Goal: Task Accomplishment & Management: Use online tool/utility

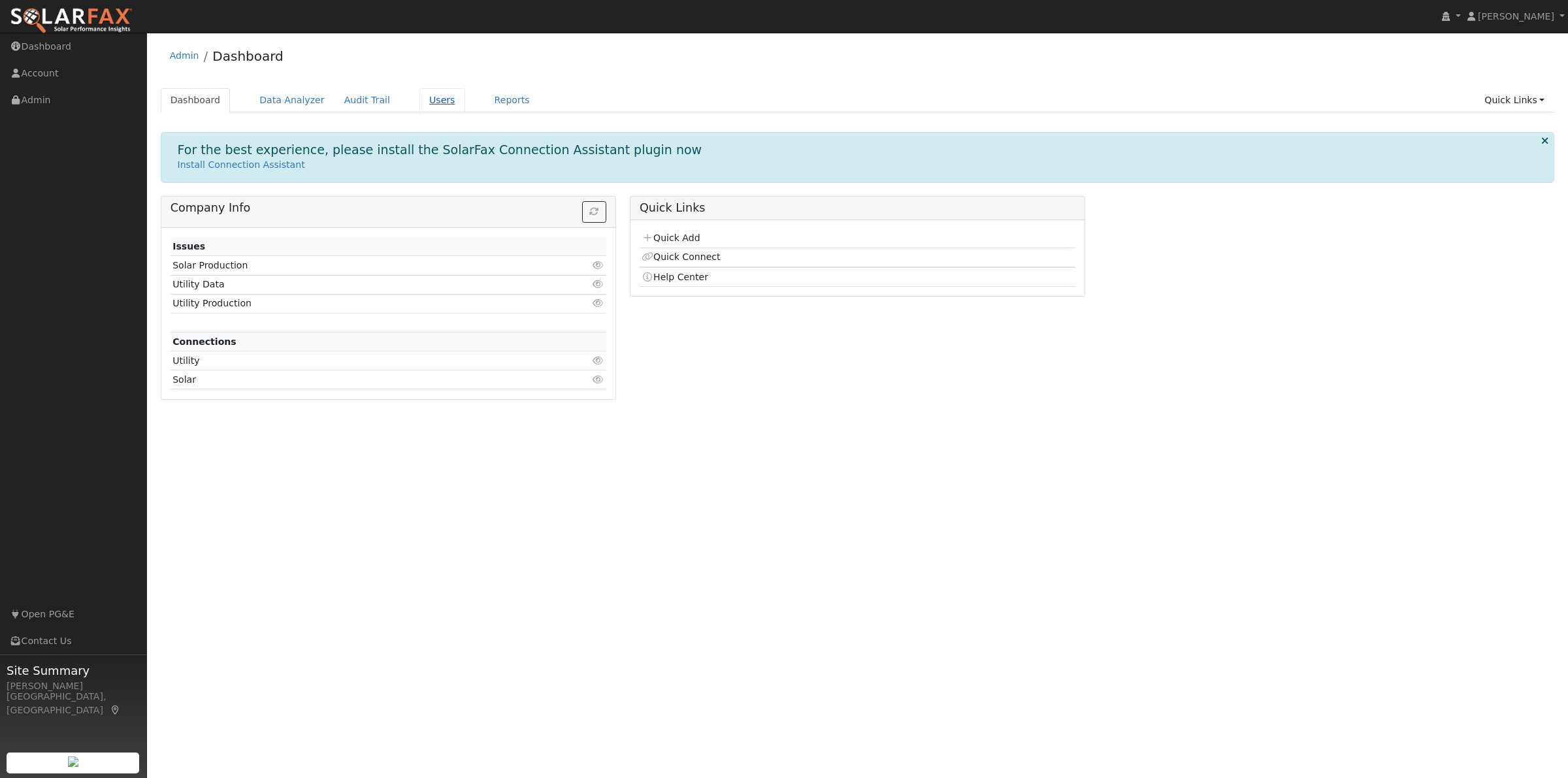
click at [425, 108] on link "Users" at bounding box center [442, 100] width 46 height 24
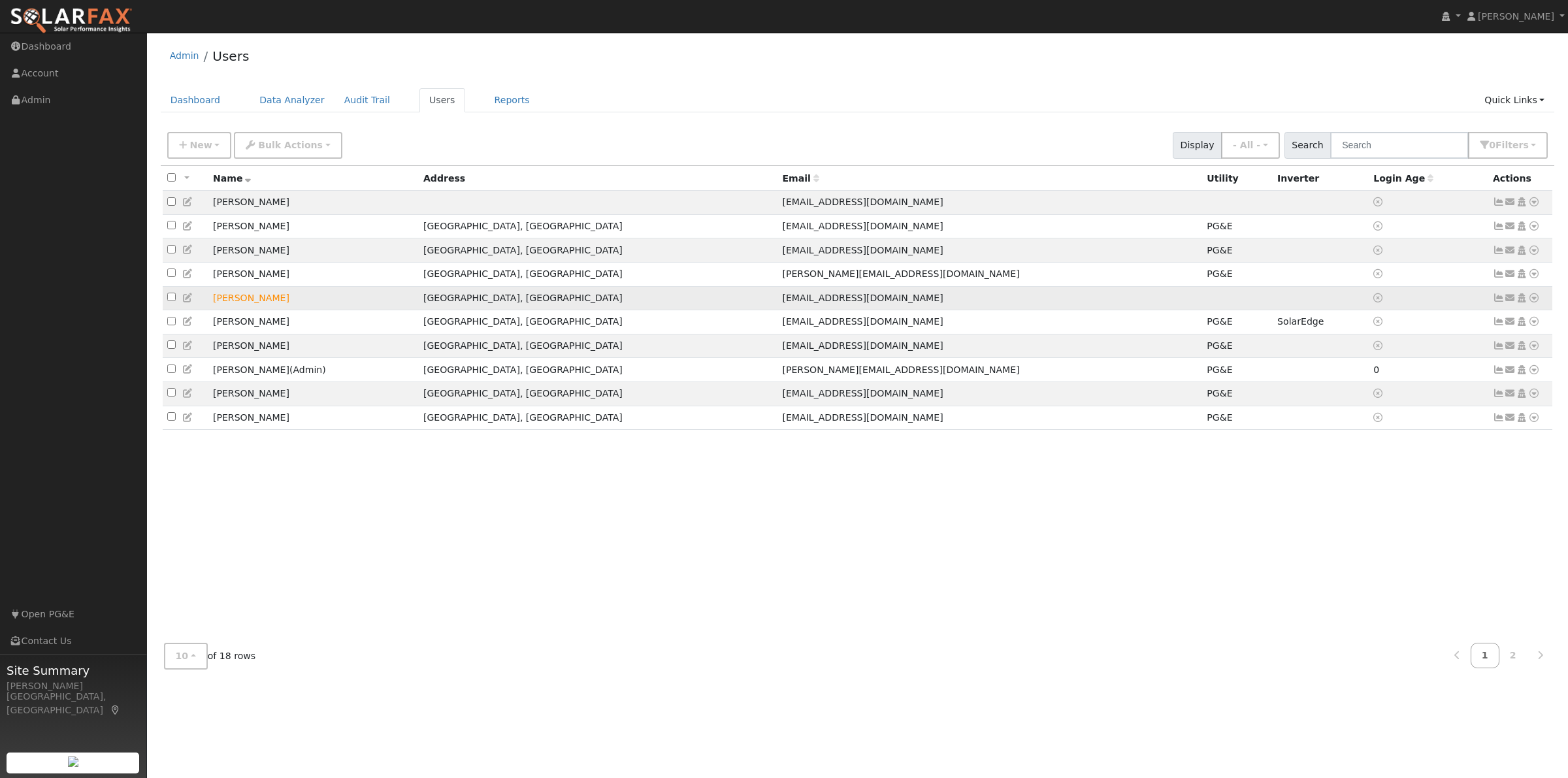
click at [236, 301] on td "[PERSON_NAME]" at bounding box center [313, 298] width 211 height 24
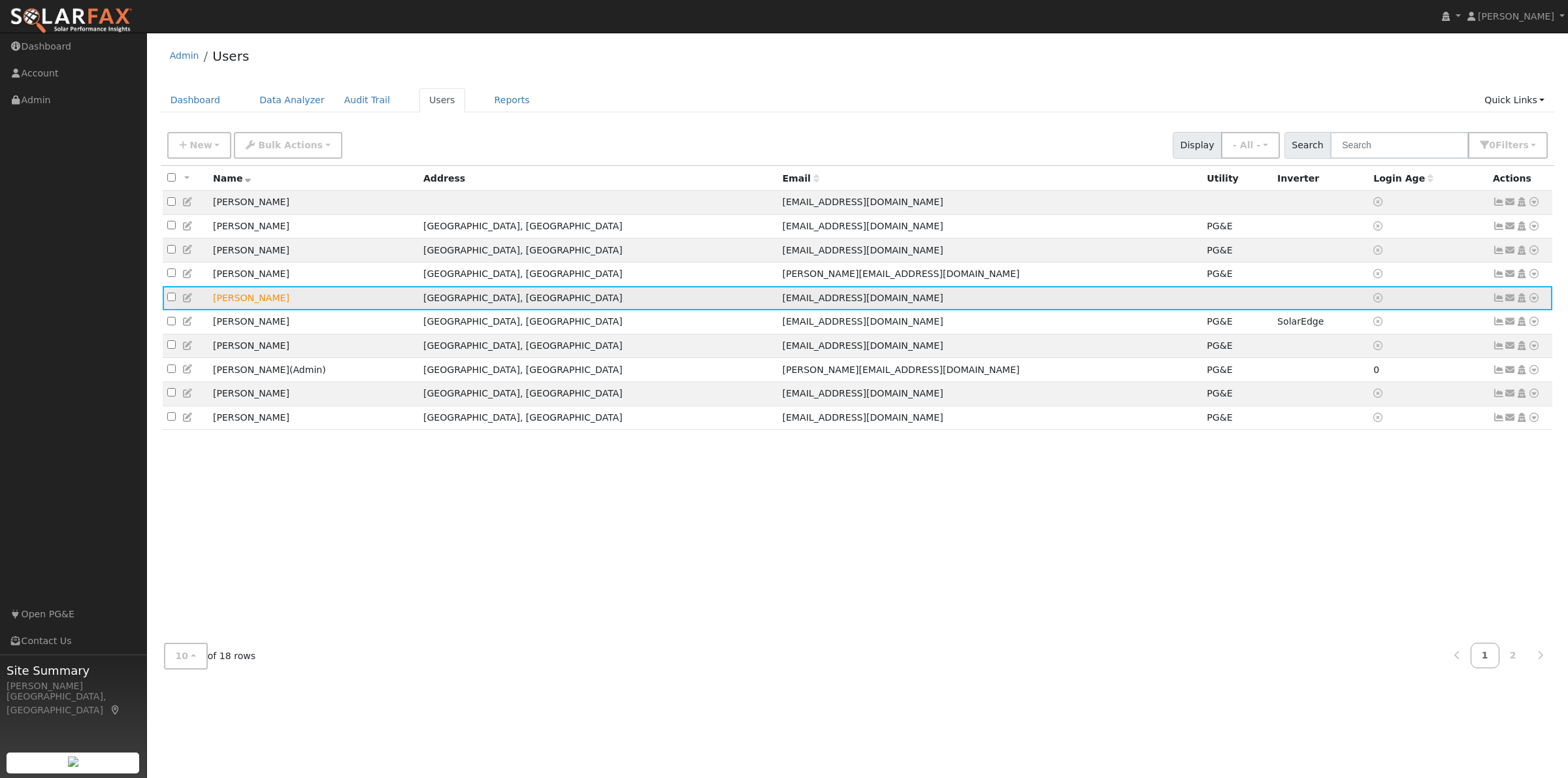
click at [171, 301] on input "checkbox" at bounding box center [171, 297] width 9 height 9
checkbox input "true"
click at [1533, 301] on icon at bounding box center [1534, 298] width 12 height 9
click at [1502, 362] on link "Interval Data" at bounding box center [1496, 366] width 85 height 19
click at [187, 299] on icon at bounding box center [188, 298] width 12 height 9
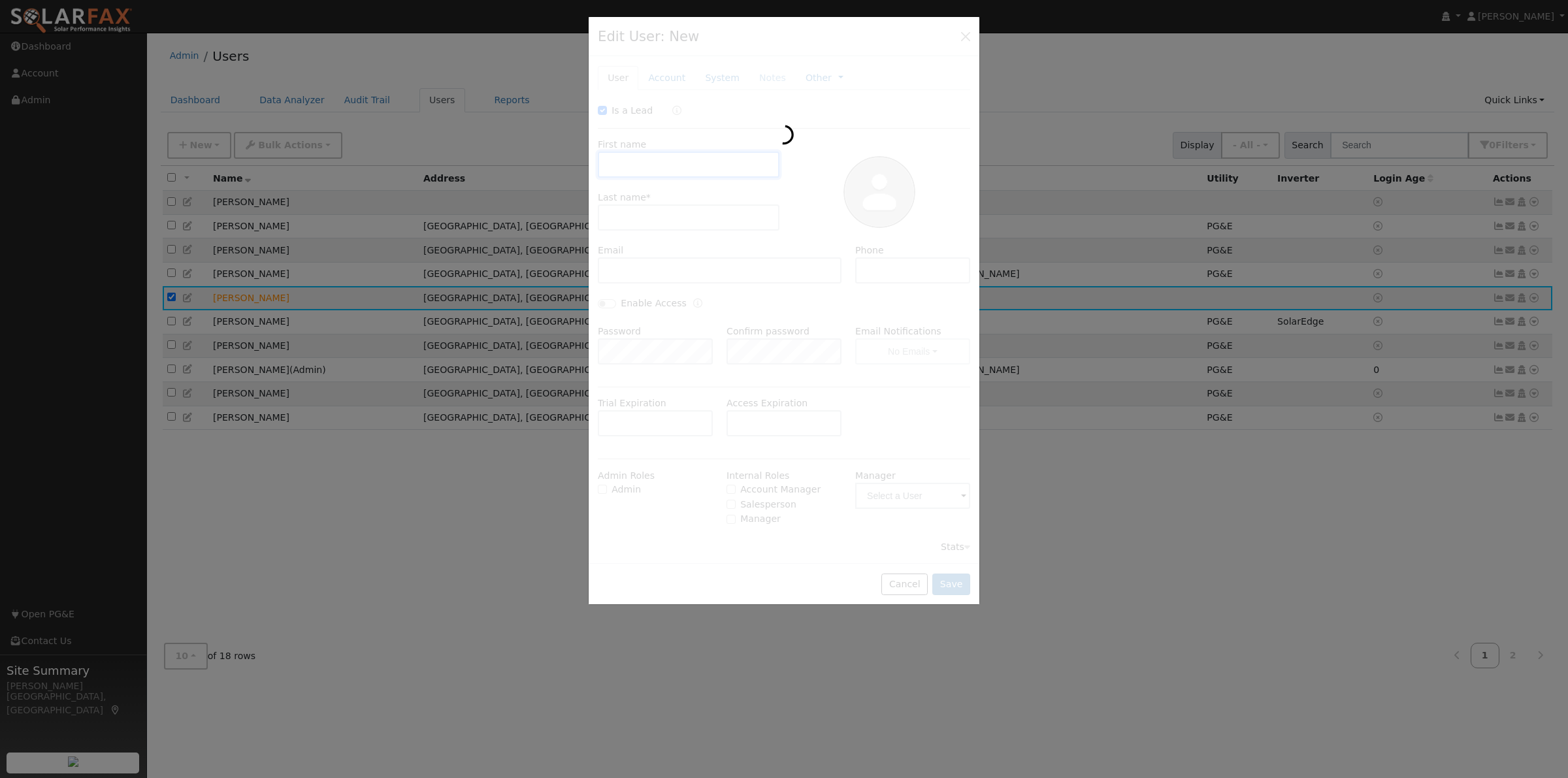
checkbox input "true"
type input "Sharon"
type input "Hicks"
type input "sharonhicks8@icloud.com"
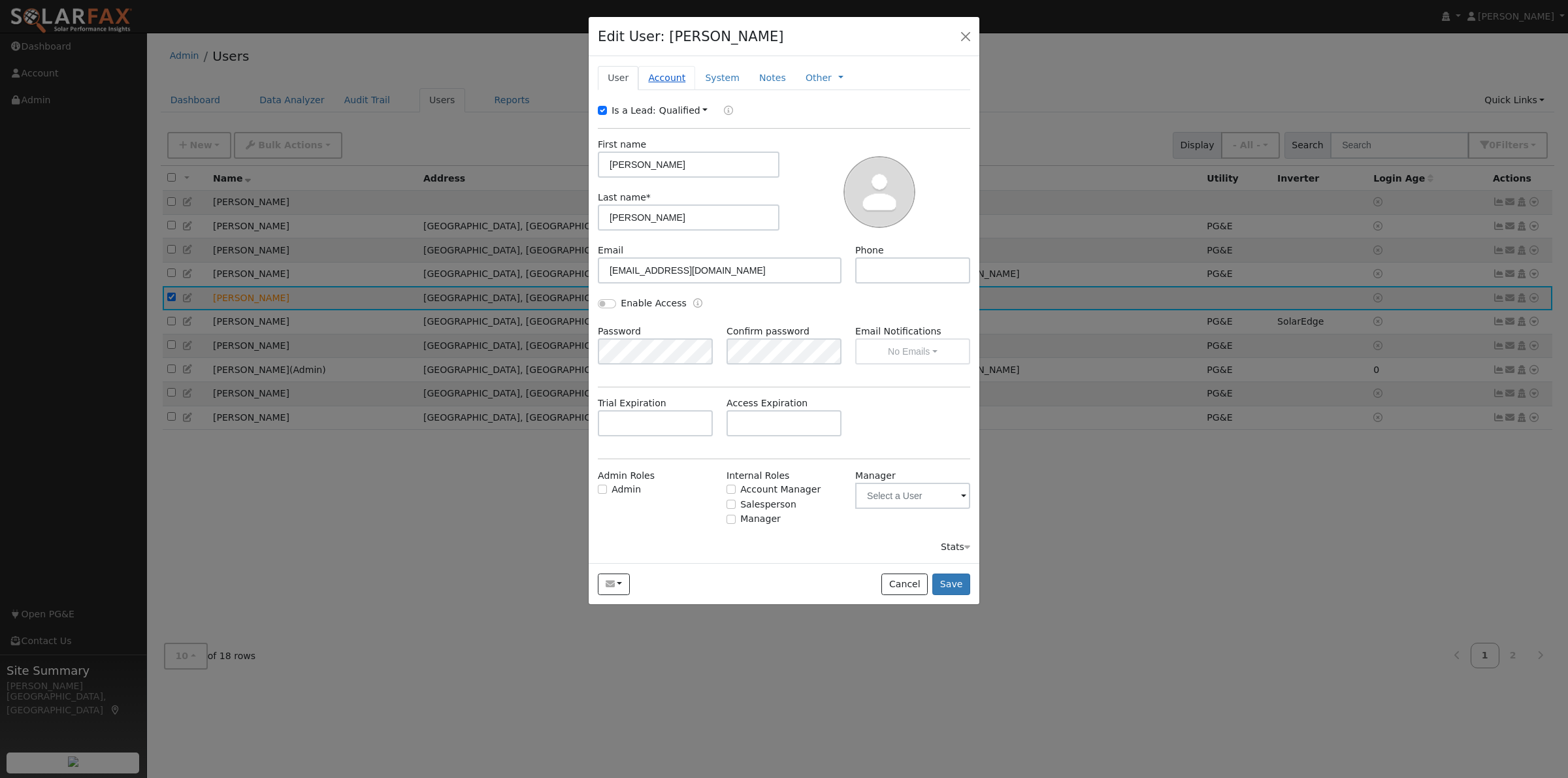
click at [657, 78] on link "Account" at bounding box center [667, 78] width 57 height 24
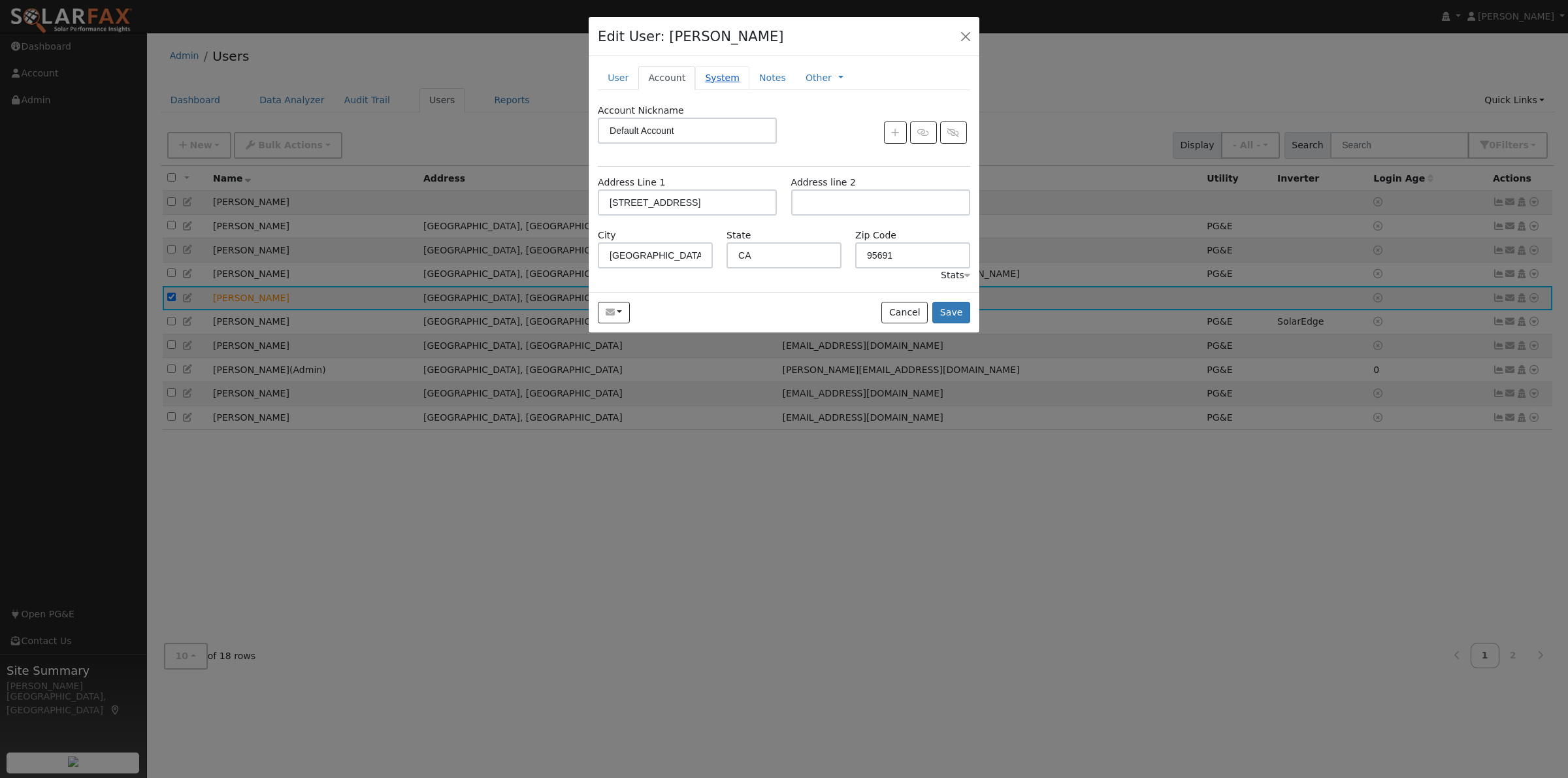
click at [709, 79] on link "System" at bounding box center [723, 78] width 54 height 24
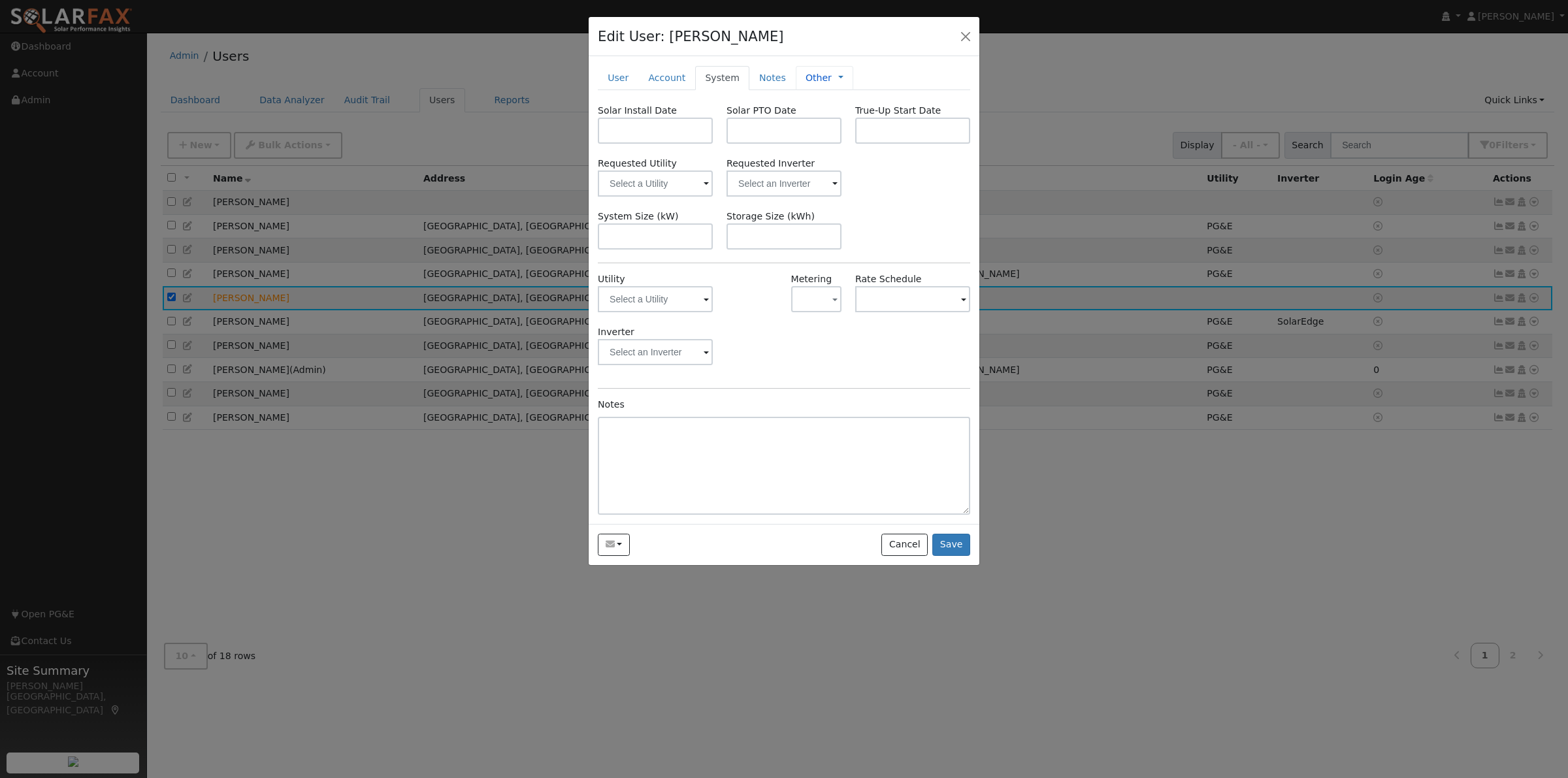
click at [806, 73] on link "Other" at bounding box center [818, 78] width 26 height 14
click at [968, 36] on button "button" at bounding box center [966, 36] width 19 height 19
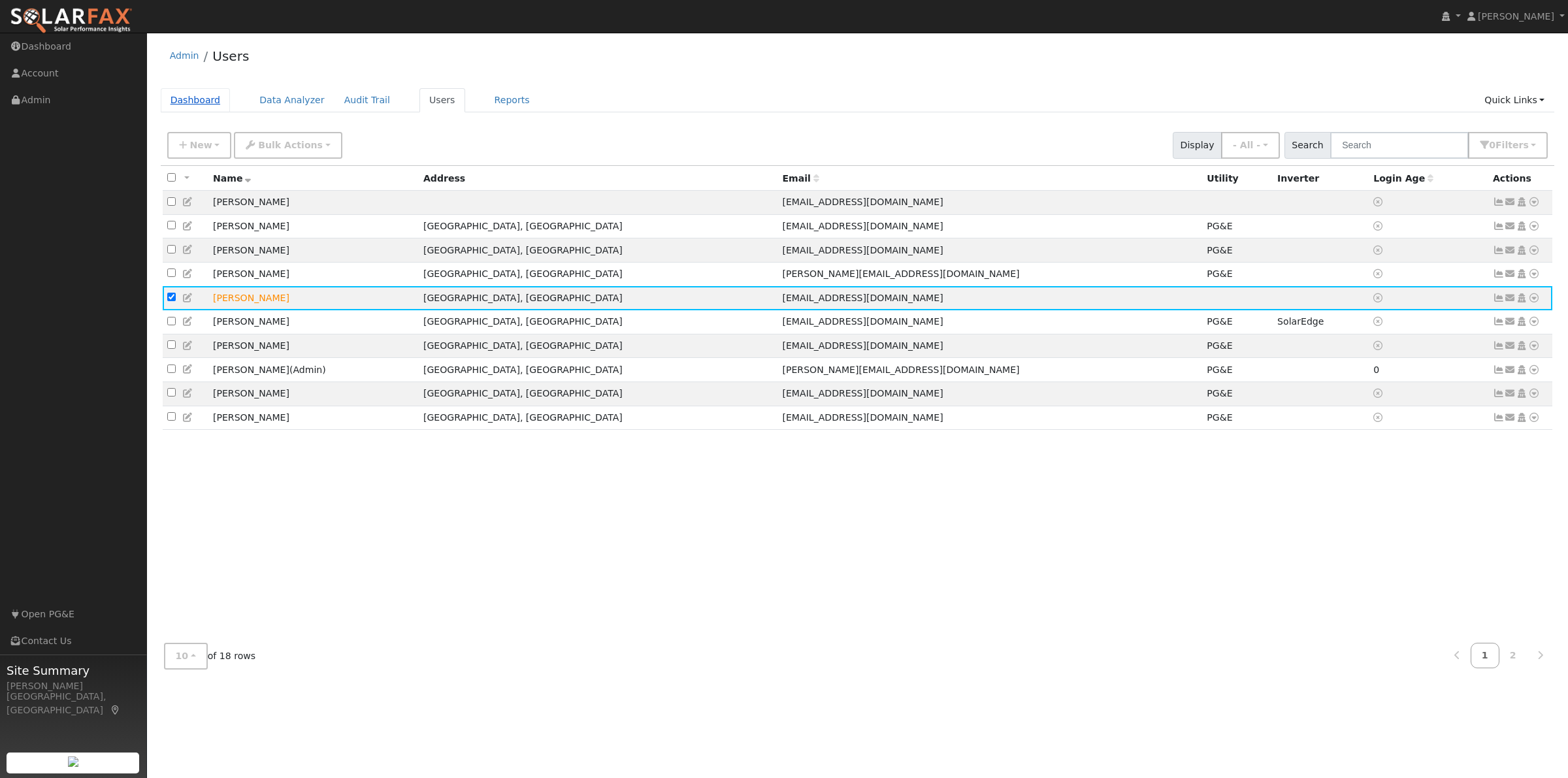
click at [199, 97] on link "Dashboard" at bounding box center [195, 100] width 70 height 24
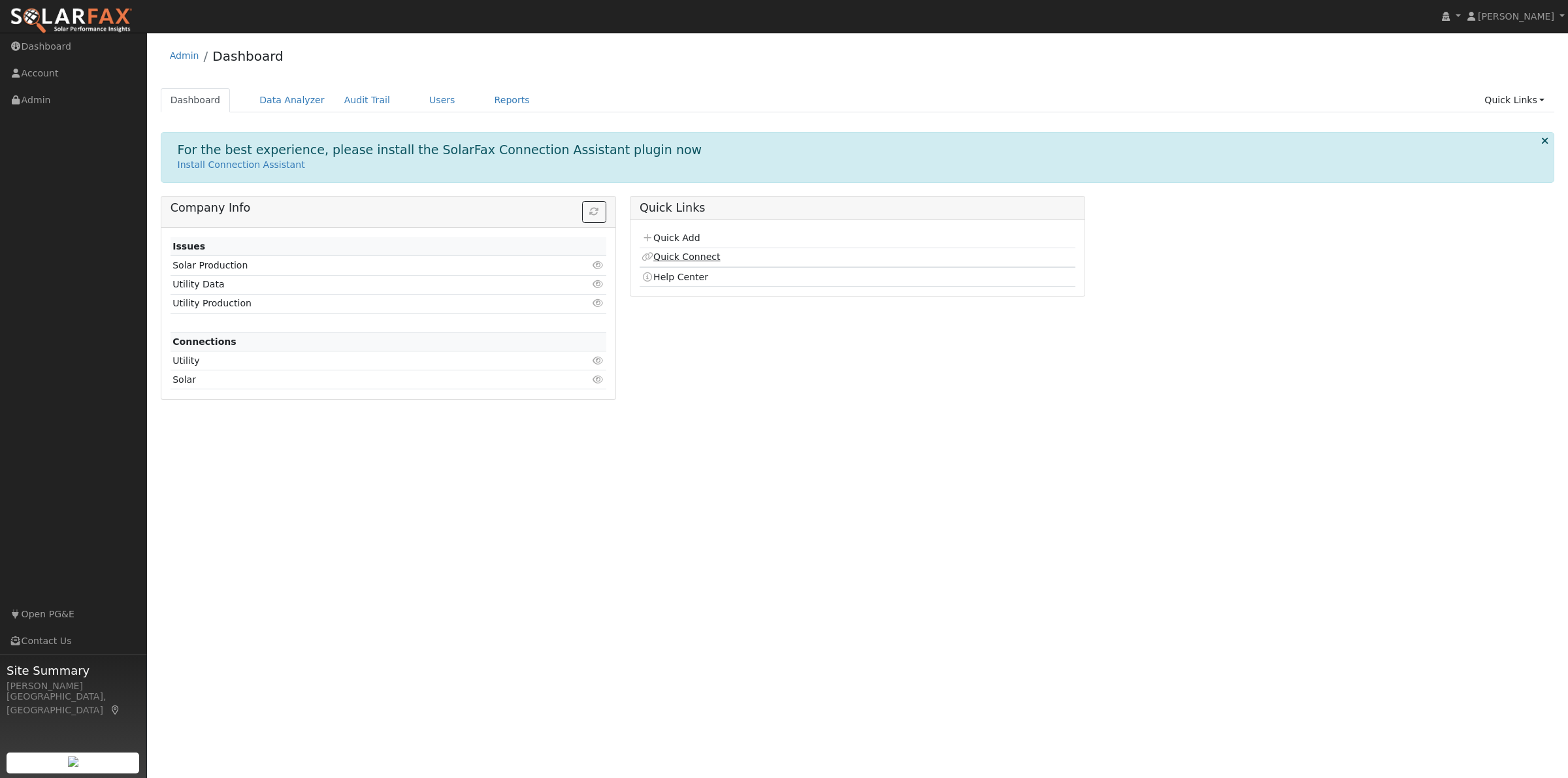
click at [686, 260] on link "Quick Connect" at bounding box center [681, 257] width 78 height 11
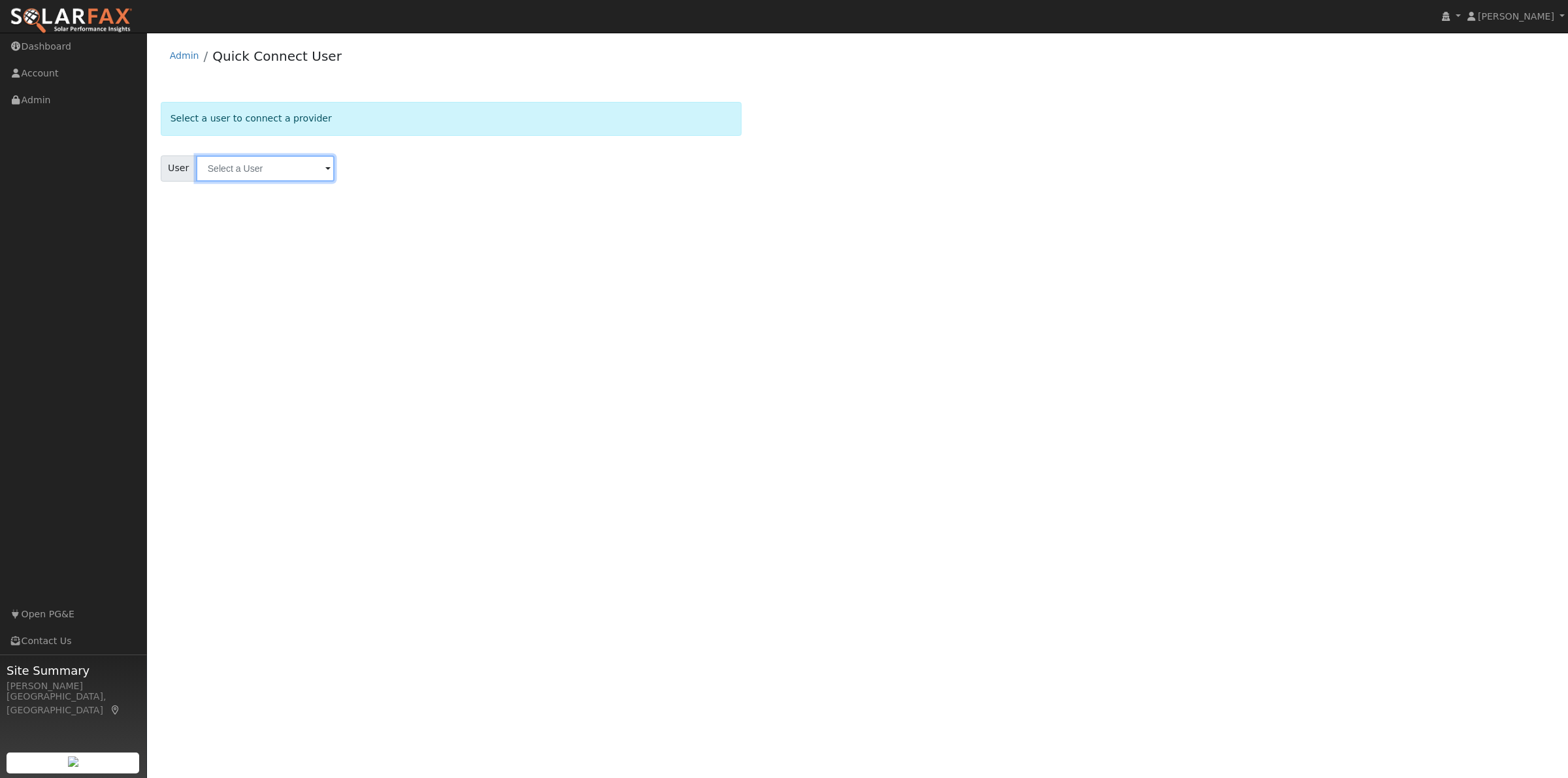
click at [268, 167] on input "text" at bounding box center [265, 168] width 139 height 26
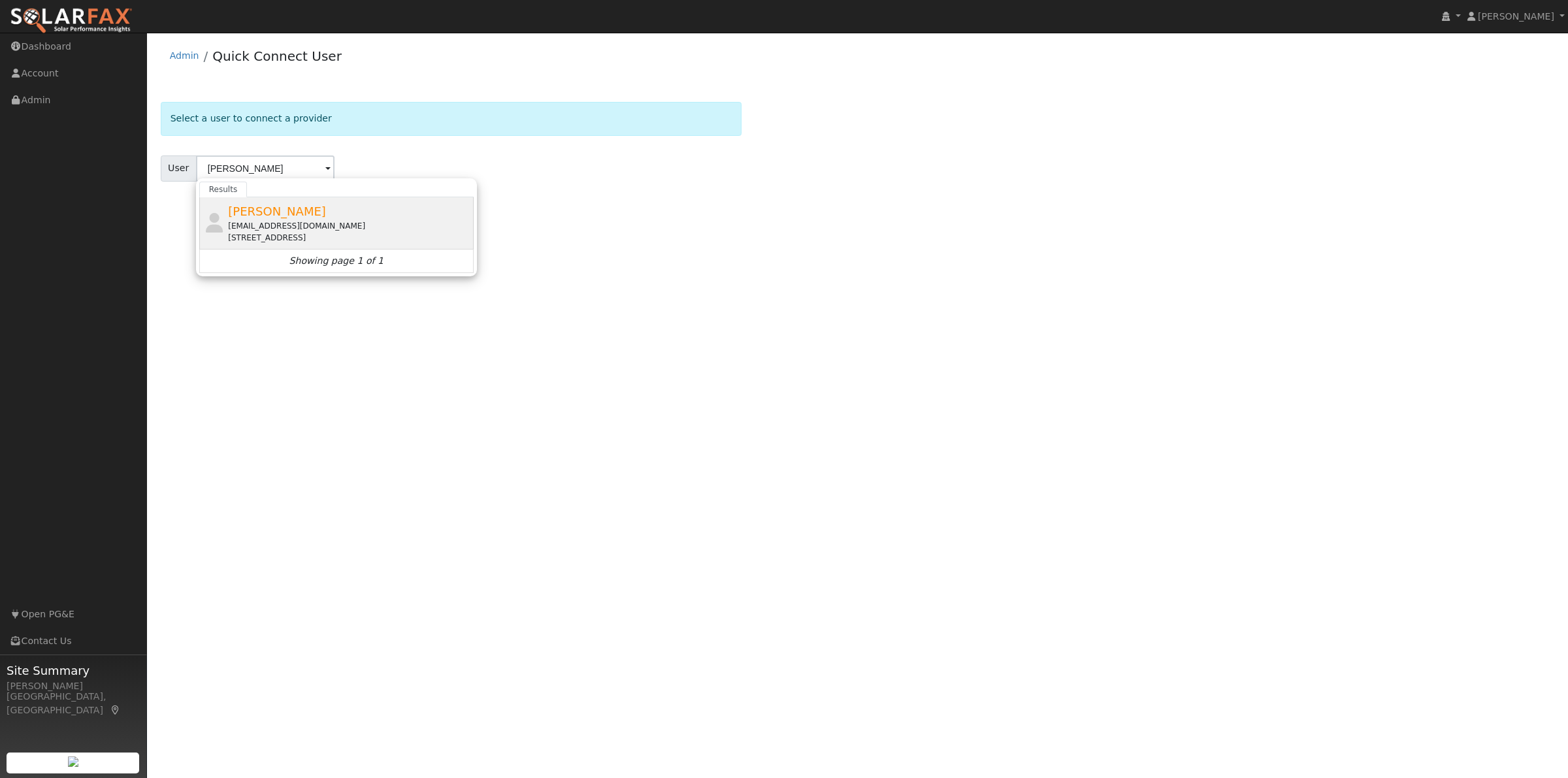
click at [288, 236] on div "[STREET_ADDRESS]" at bounding box center [349, 238] width 242 height 12
type input "[PERSON_NAME]"
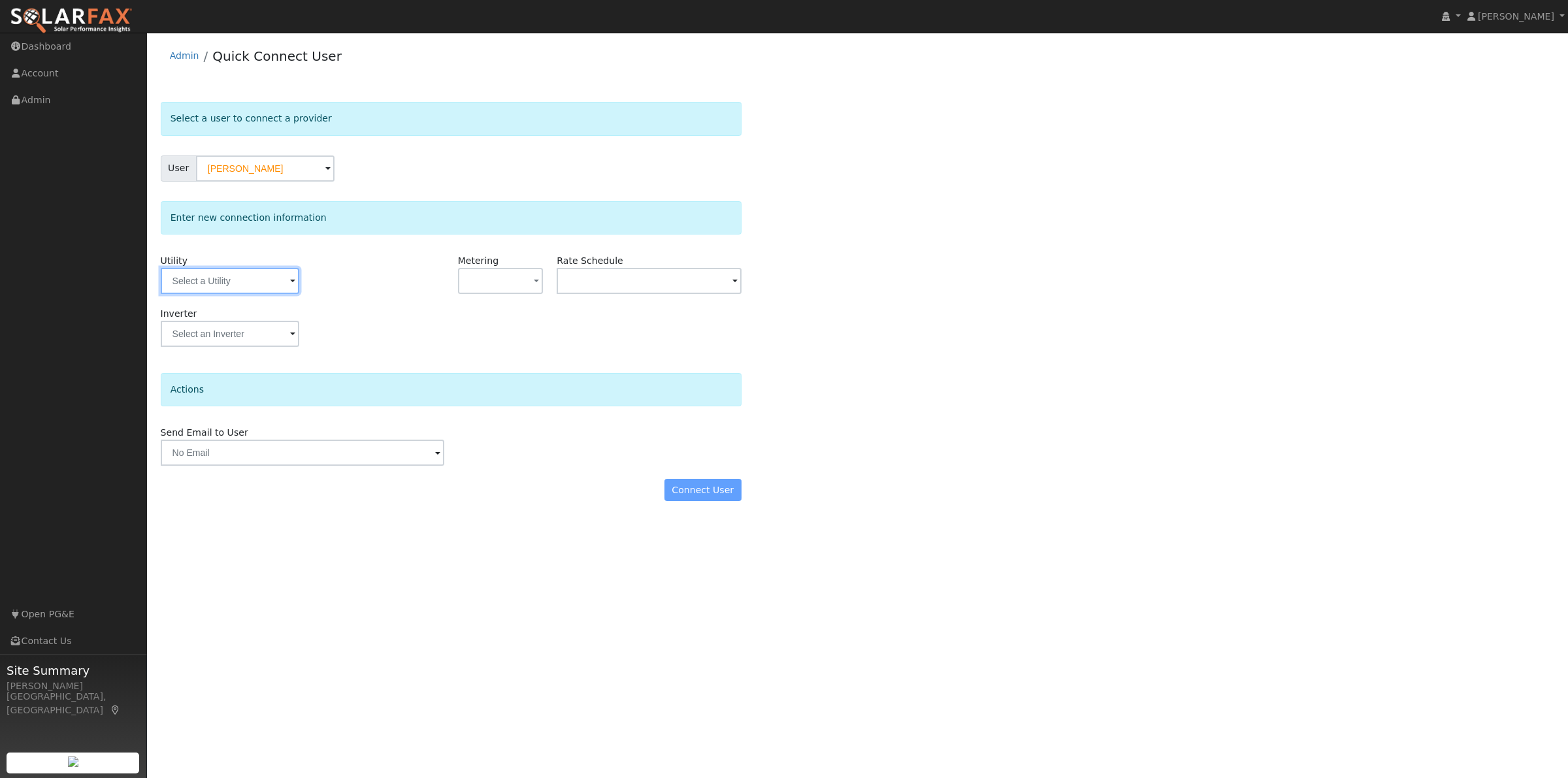
click at [225, 283] on input "text" at bounding box center [230, 280] width 139 height 26
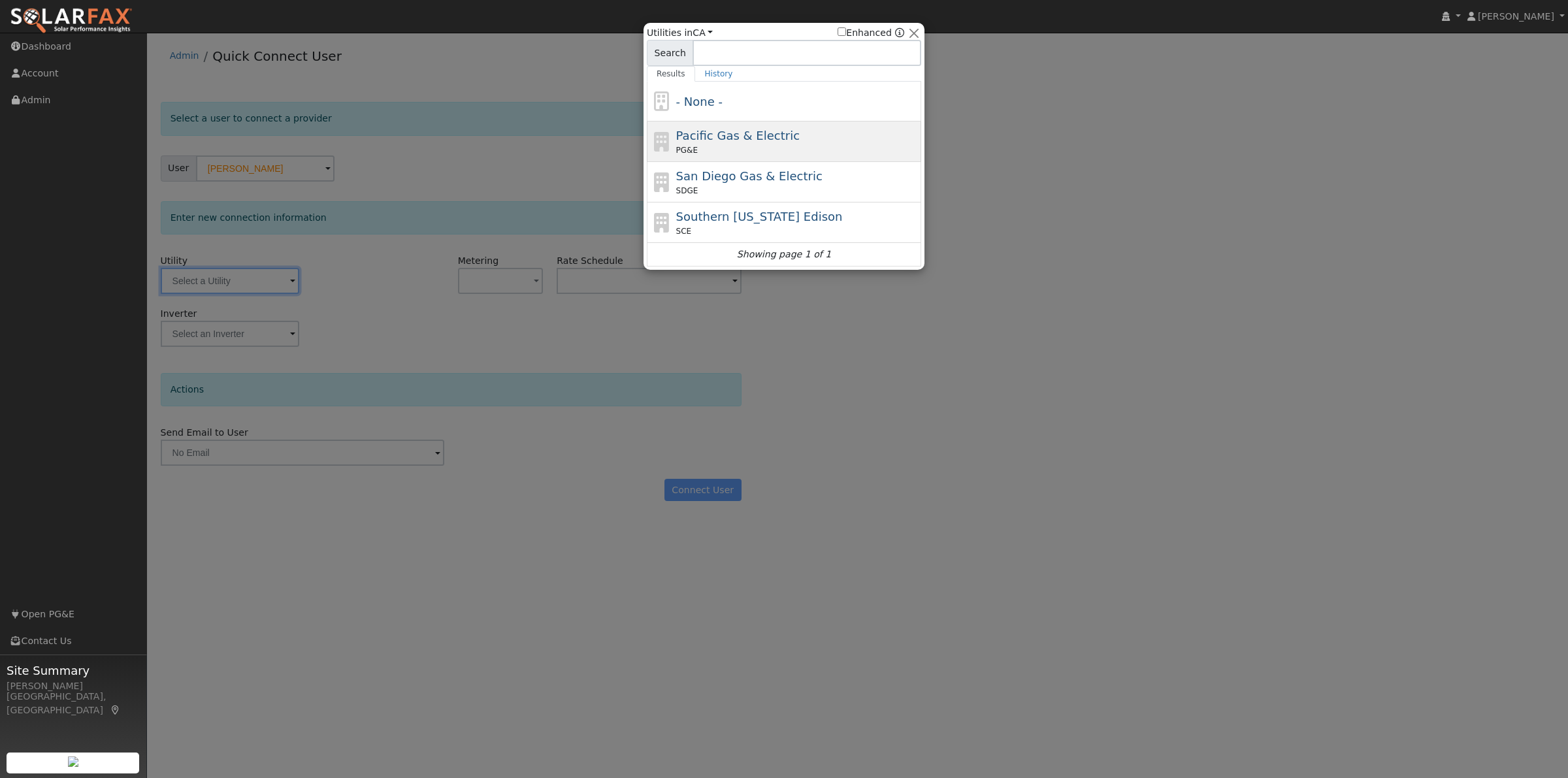
click at [860, 139] on div "Pacific Gas & Electric PG&E" at bounding box center [797, 141] width 242 height 29
type input "PG&E"
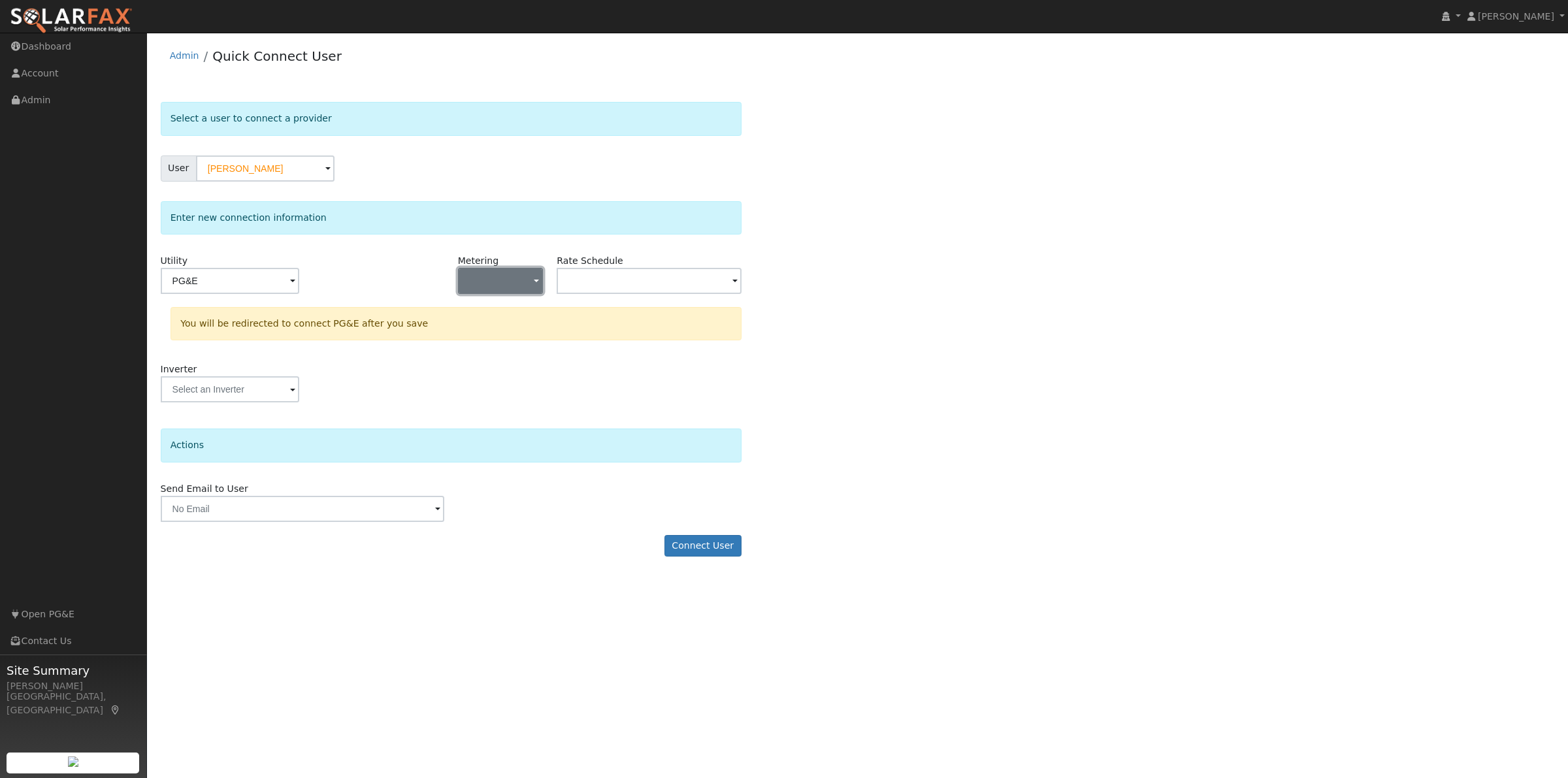
click at [513, 282] on button "button" at bounding box center [501, 280] width 86 height 26
click at [399, 522] on input "text" at bounding box center [302, 508] width 284 height 26
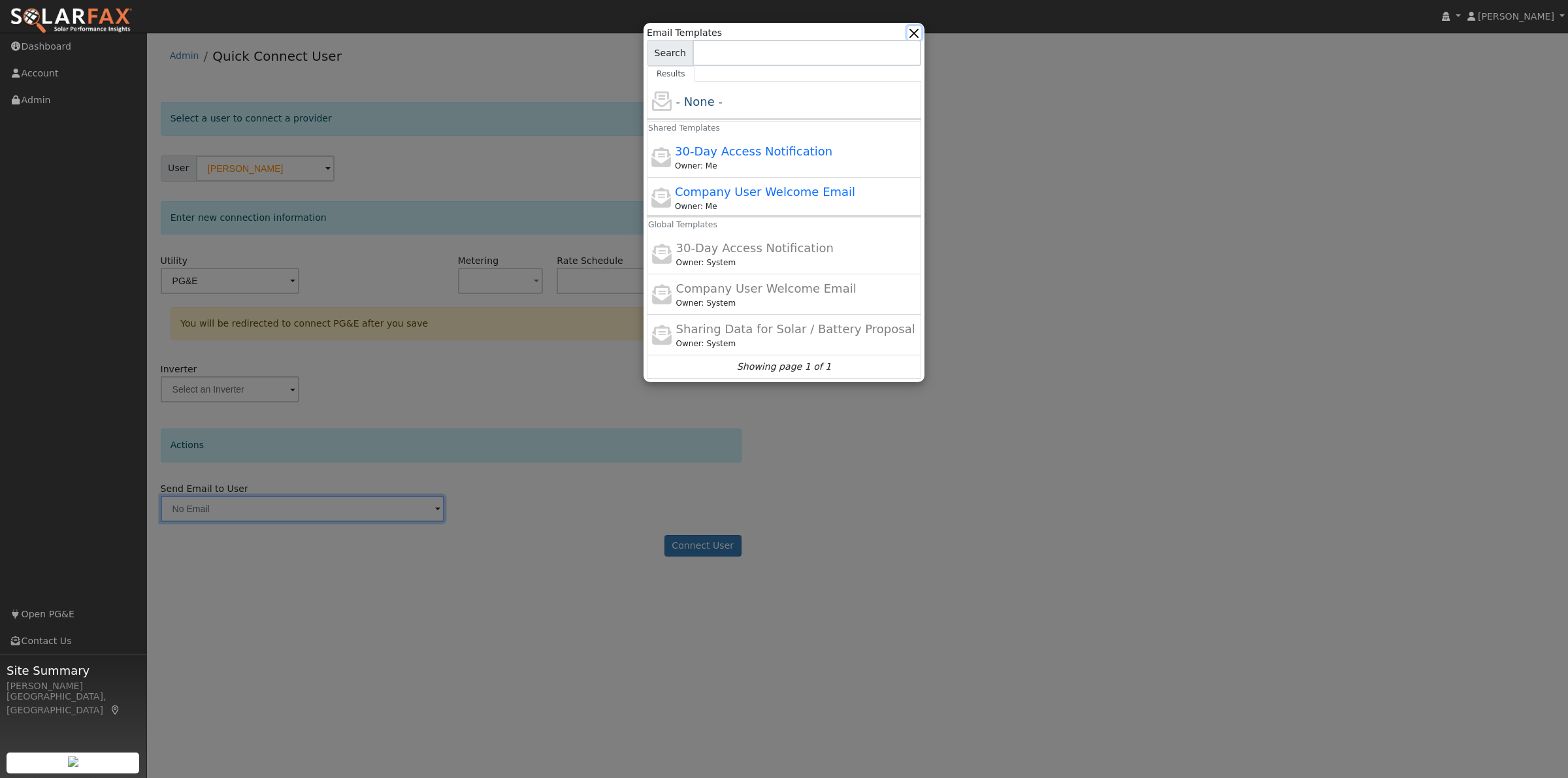
click at [910, 34] on button "button" at bounding box center [914, 33] width 14 height 14
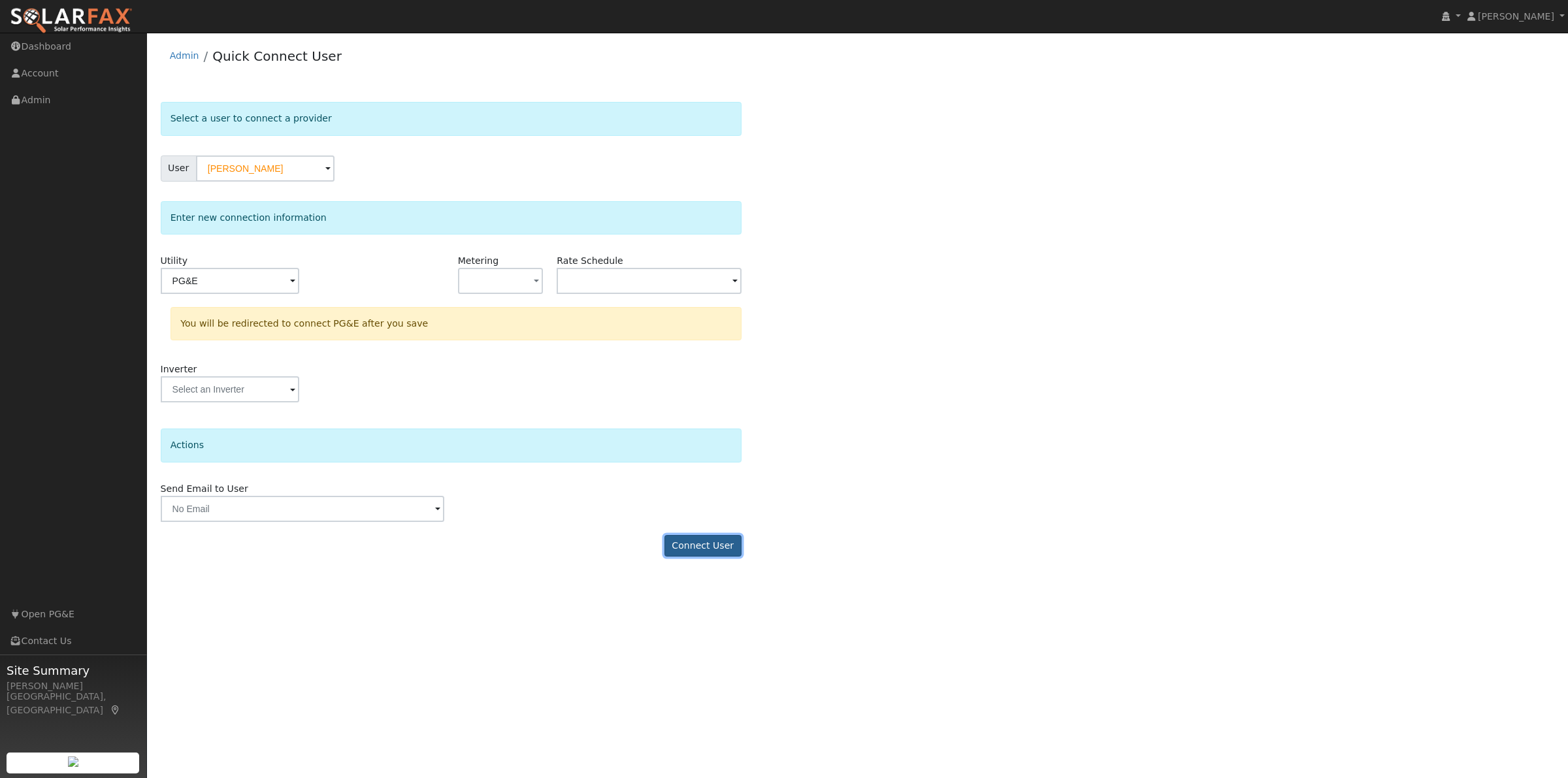
click at [699, 550] on button "Connect User" at bounding box center [703, 546] width 77 height 22
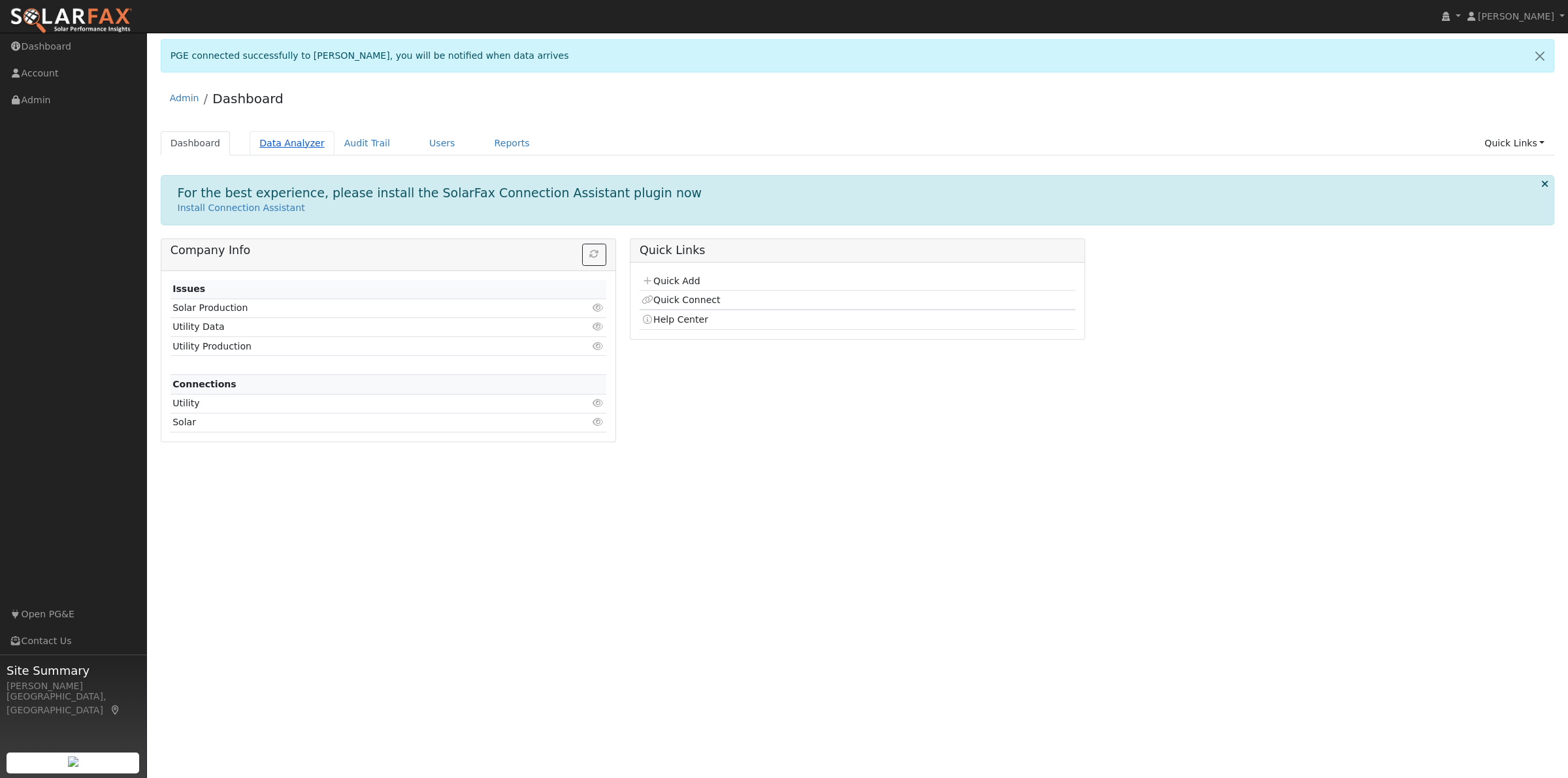
click at [272, 141] on link "Data Analyzer" at bounding box center [292, 143] width 85 height 24
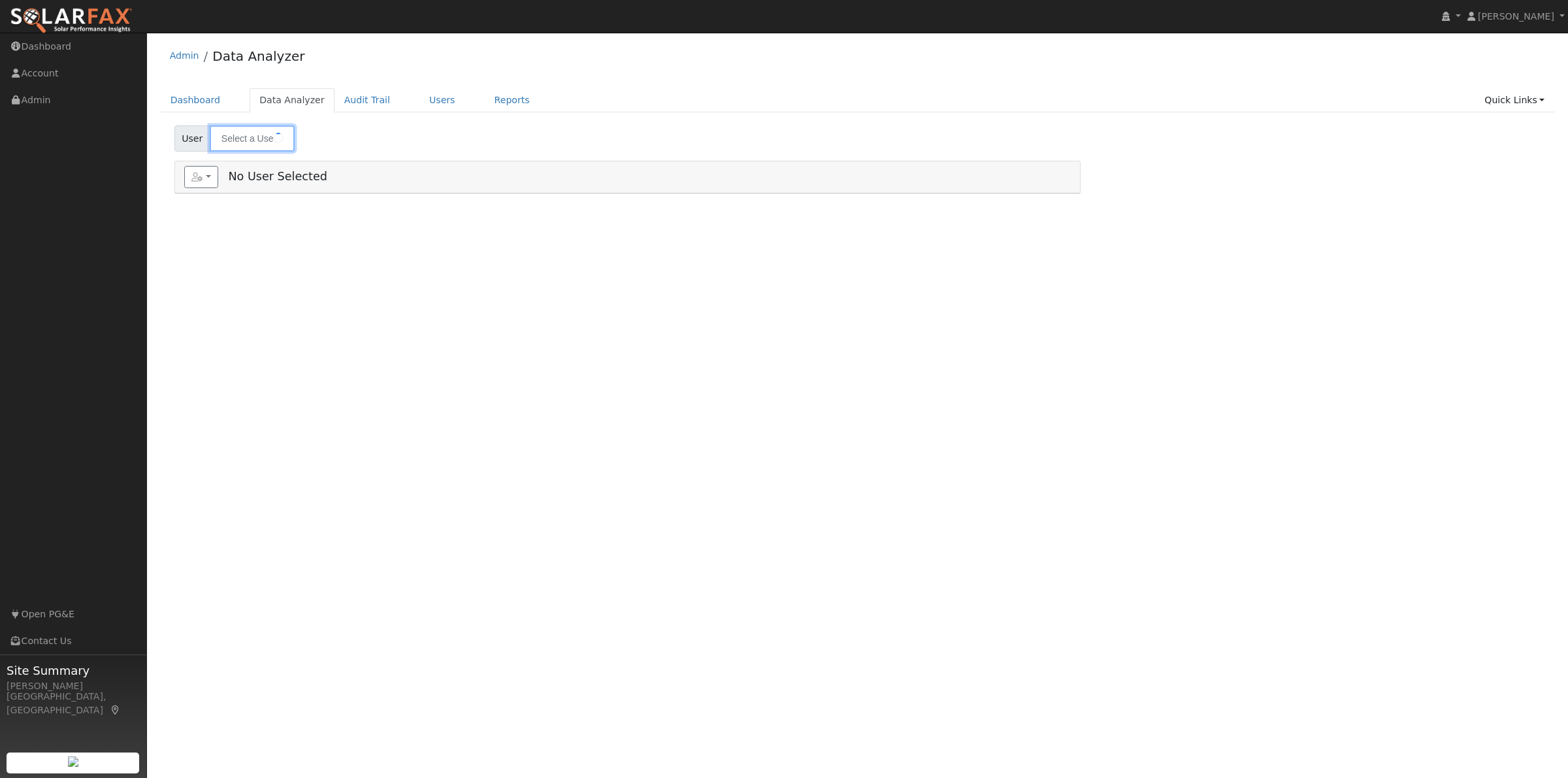
type input "[PERSON_NAME]"
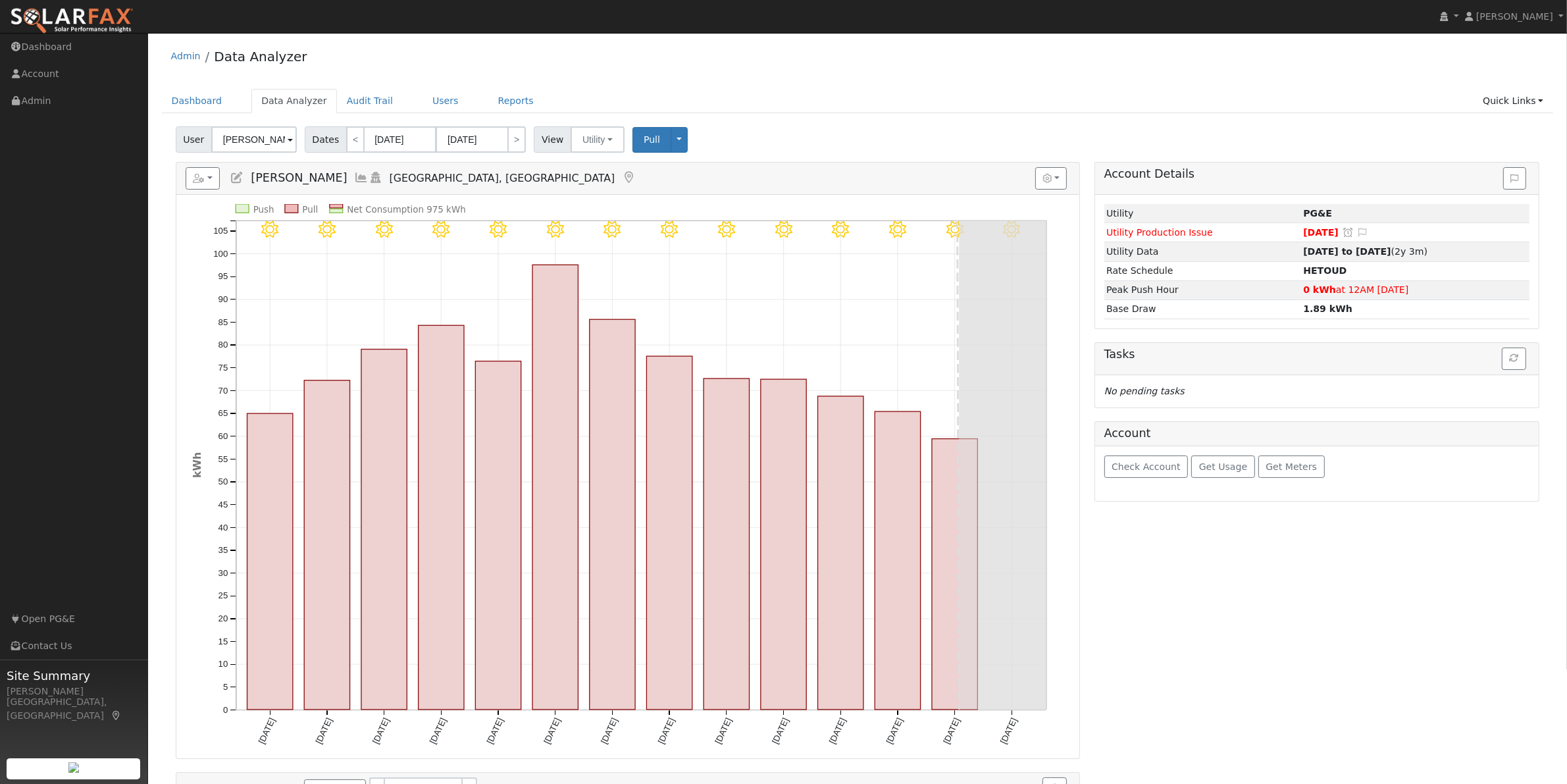
click at [288, 142] on span at bounding box center [290, 140] width 5 height 15
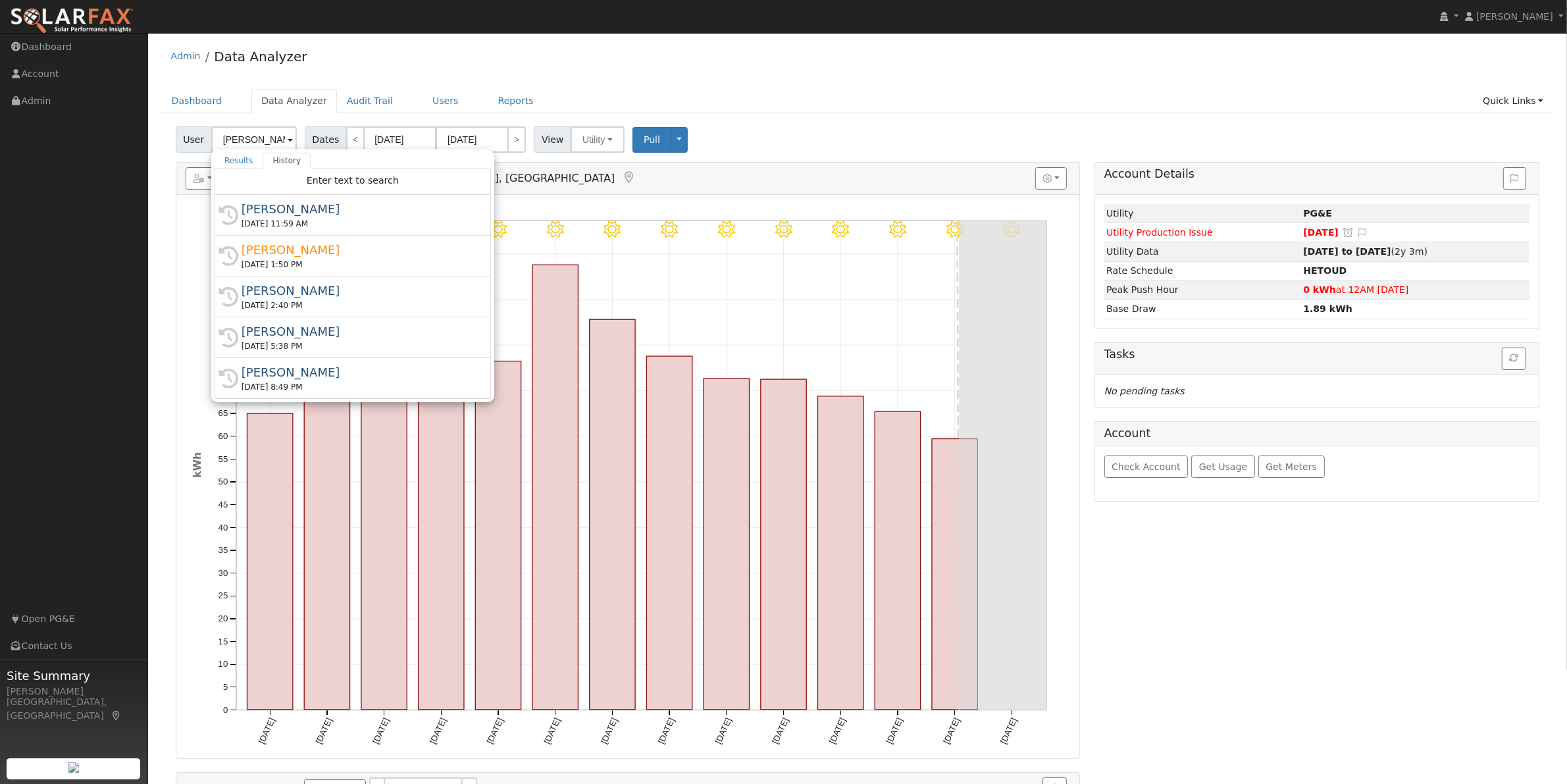
click at [288, 142] on span at bounding box center [290, 140] width 5 height 15
click at [426, 102] on link "Users" at bounding box center [446, 101] width 46 height 24
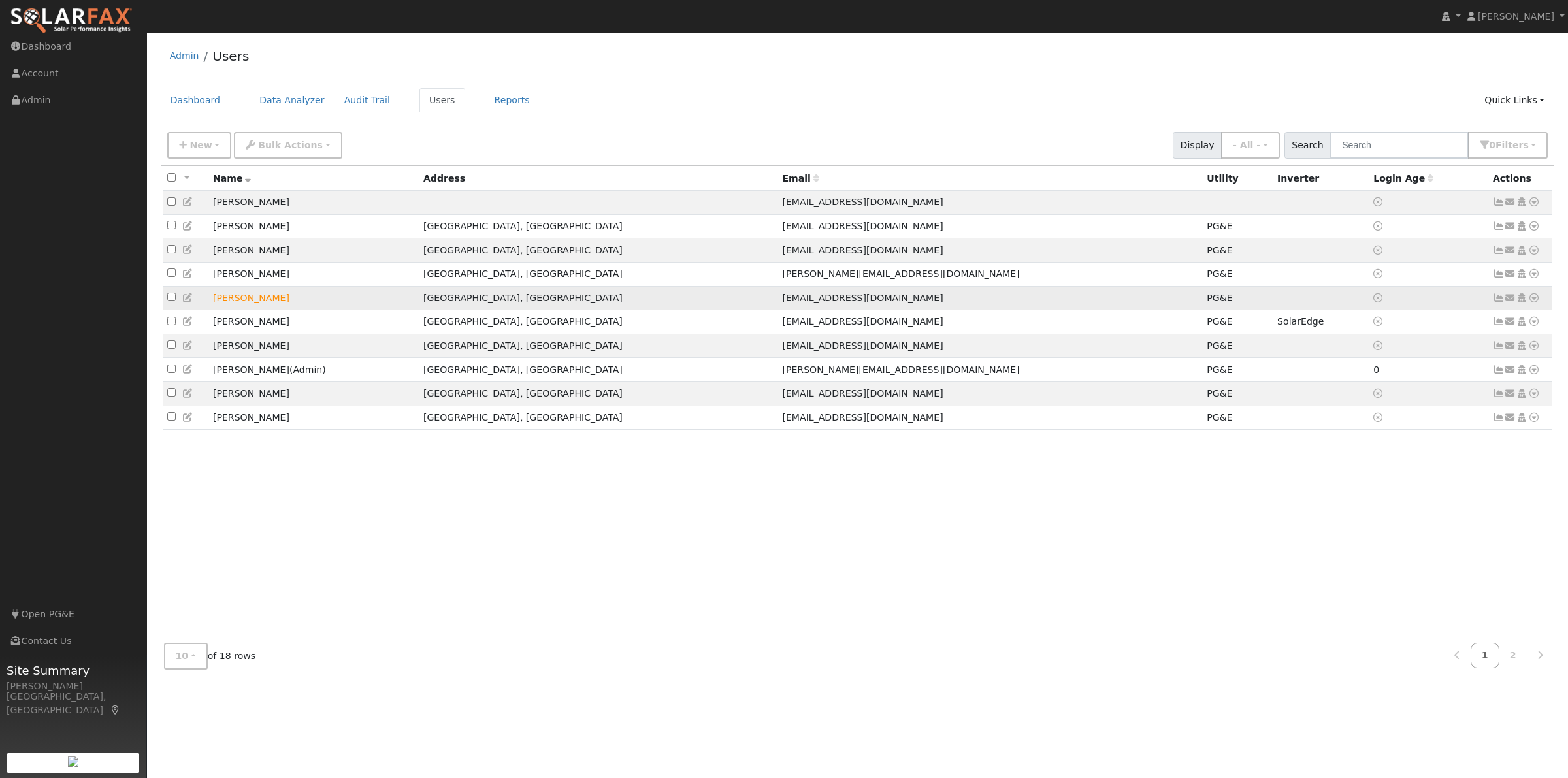
click at [170, 301] on input "checkbox" at bounding box center [171, 297] width 9 height 9
checkbox input "true"
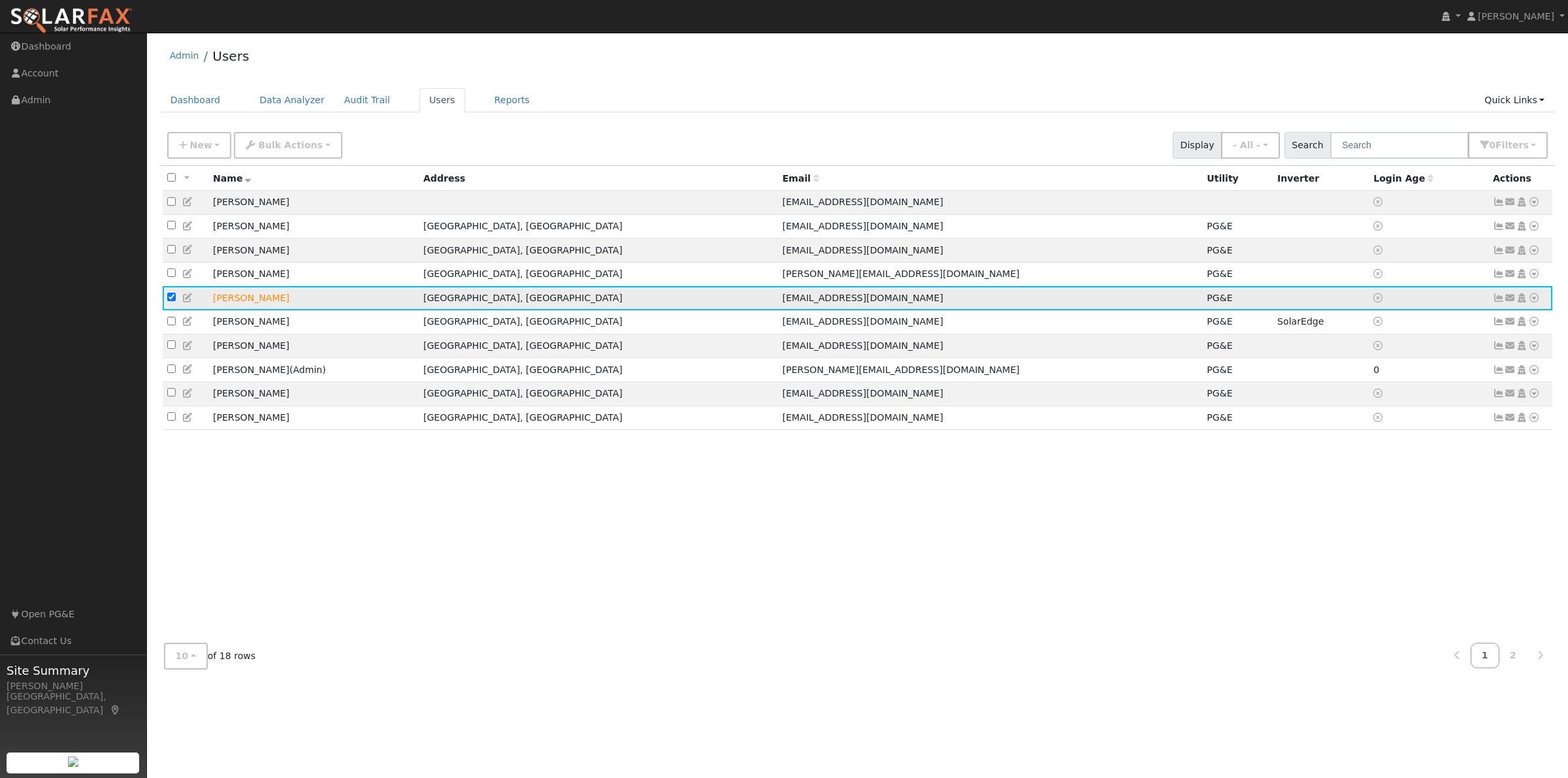
click at [1535, 301] on icon at bounding box center [1534, 298] width 12 height 9
click at [1496, 324] on link "Data Analyzer" at bounding box center [1491, 320] width 95 height 19
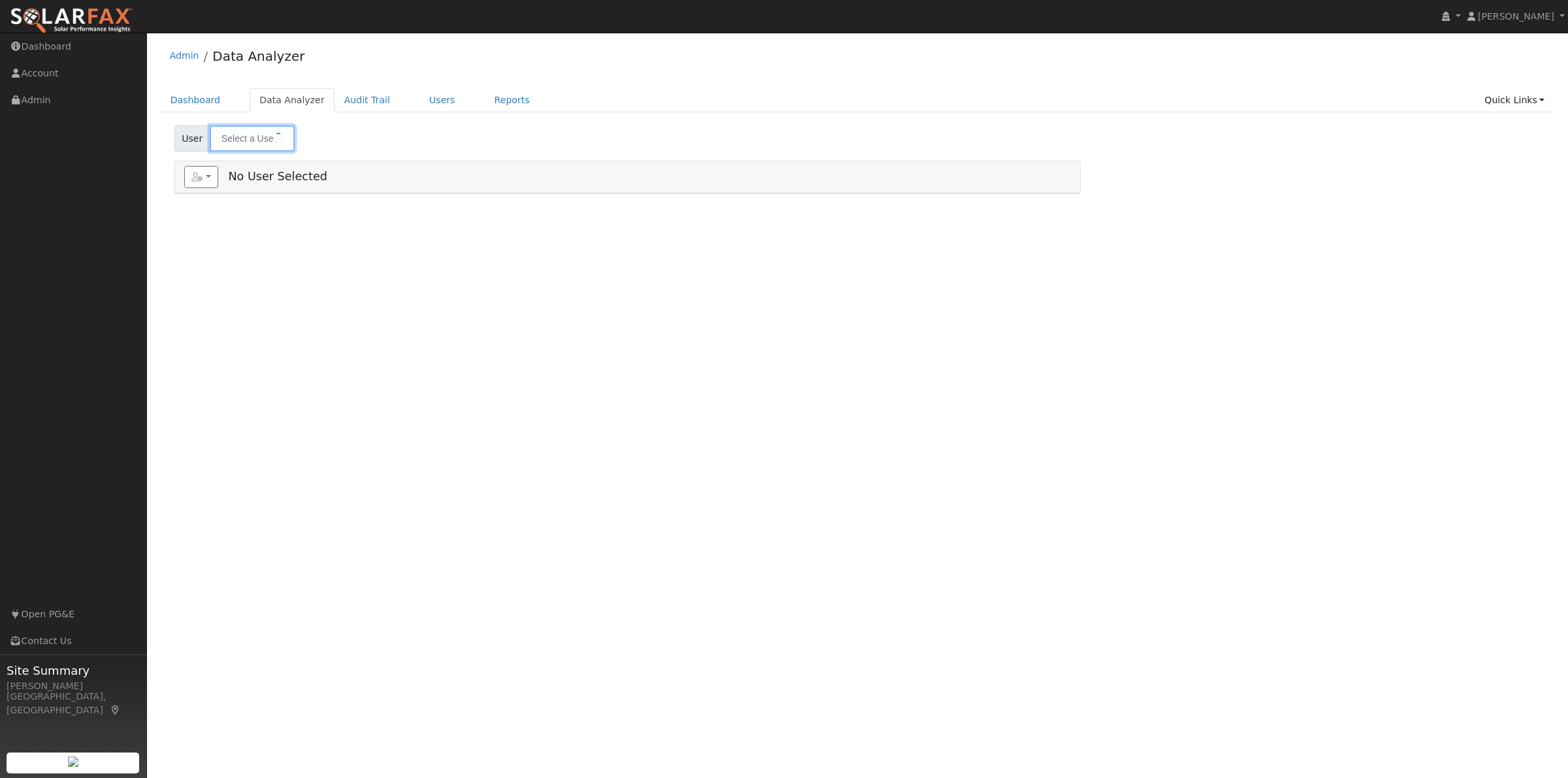
type input "[PERSON_NAME]"
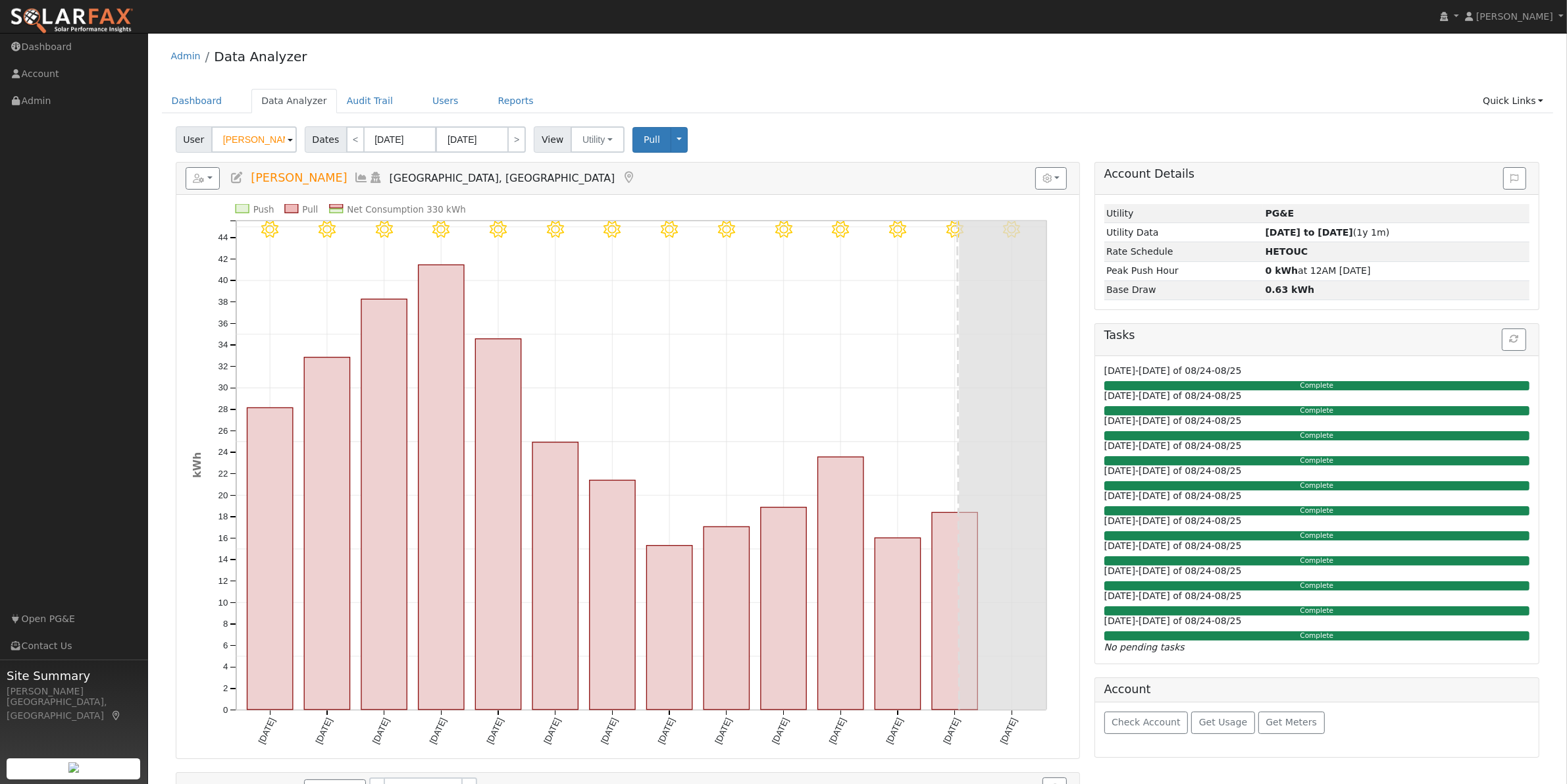
click at [320, 140] on span "Dates" at bounding box center [325, 139] width 42 height 26
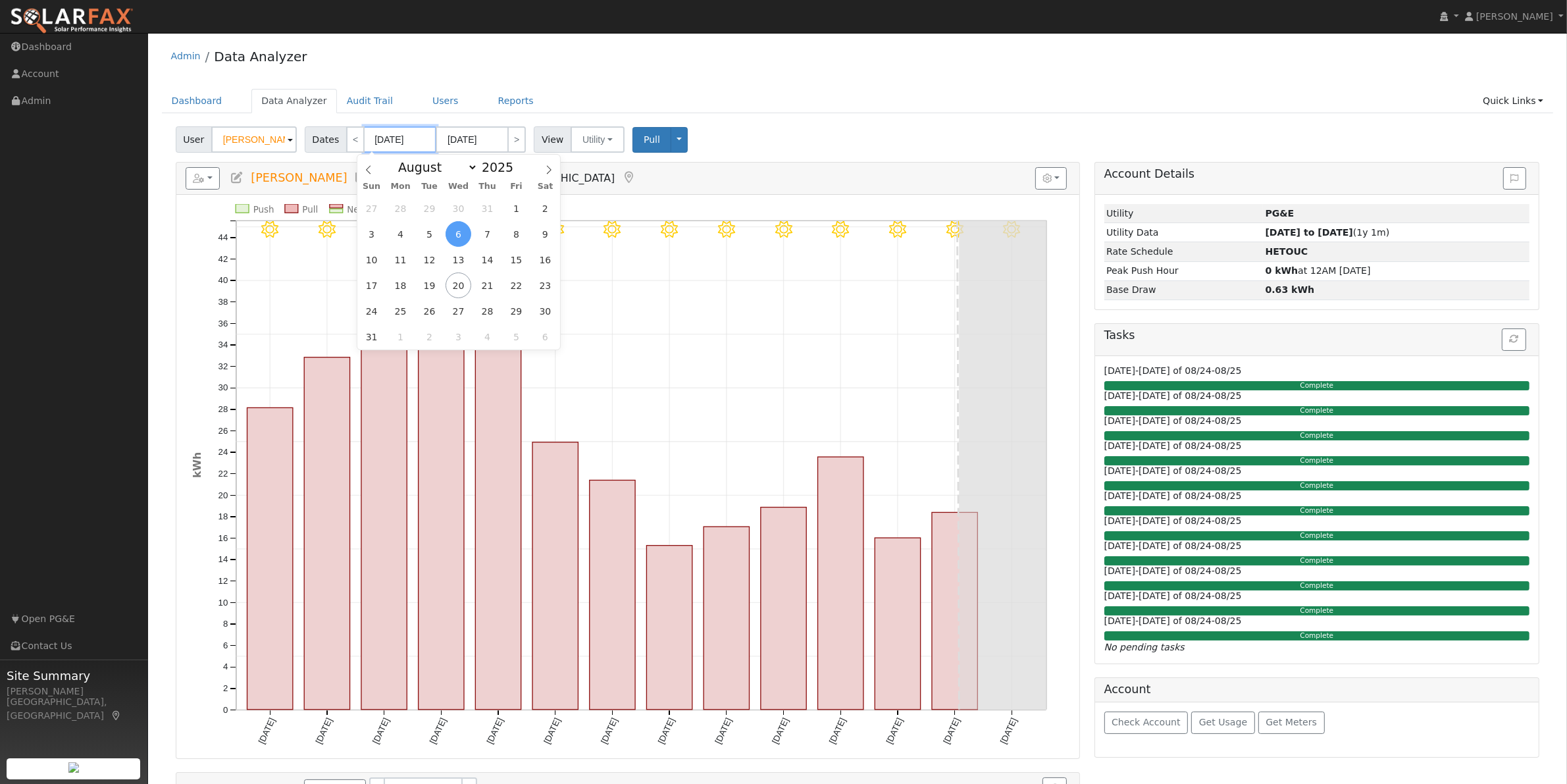
click at [367, 140] on input "[DATE]" at bounding box center [400, 139] width 72 height 26
click at [516, 169] on span at bounding box center [521, 171] width 9 height 7
type input "2024"
click at [498, 207] on span "1" at bounding box center [487, 208] width 25 height 25
type input "[DATE]"
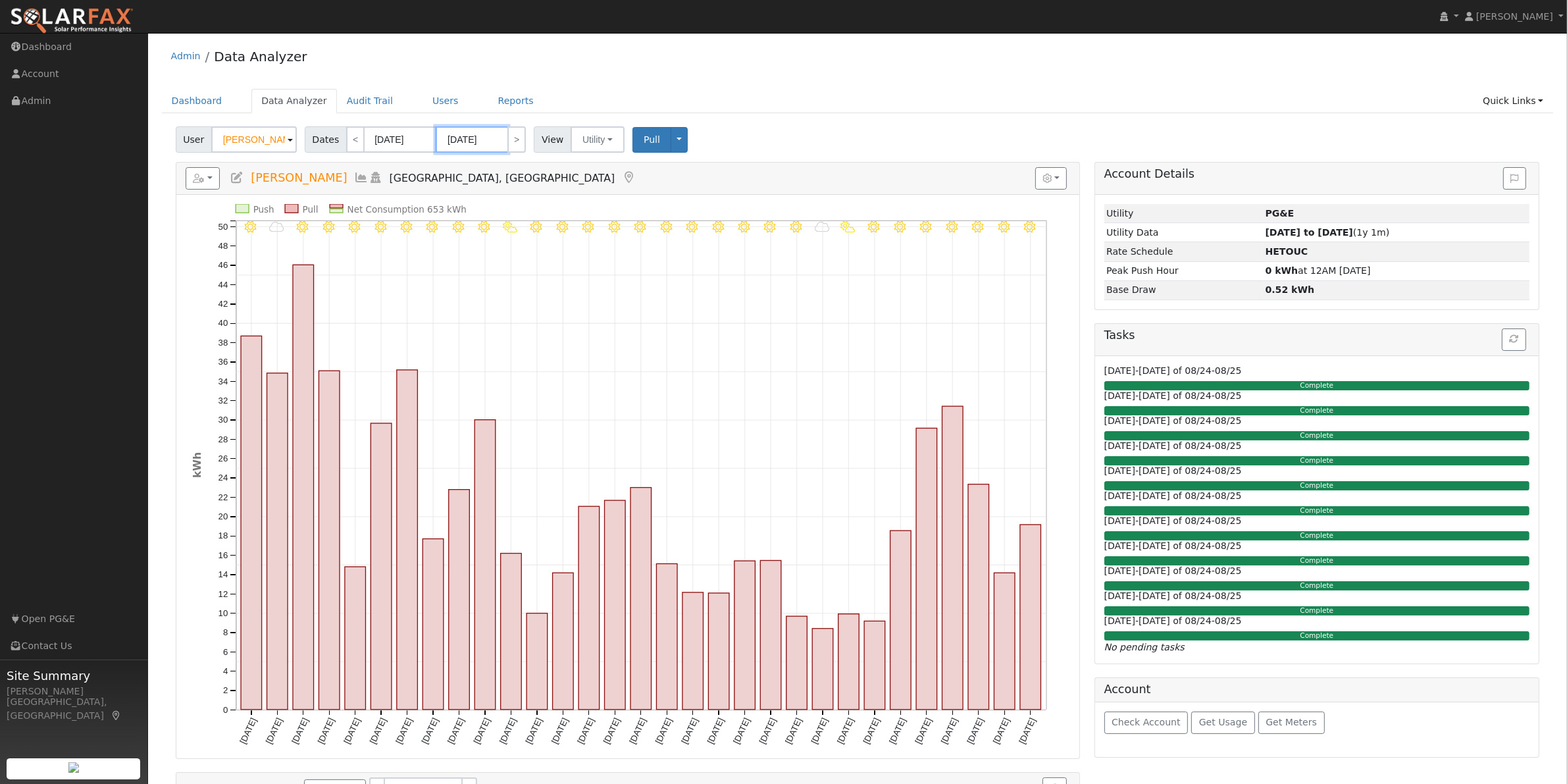
click at [482, 143] on input "[DATE]" at bounding box center [472, 139] width 72 height 26
click at [557, 208] on span "1" at bounding box center [559, 208] width 25 height 25
type input "[DATE]"
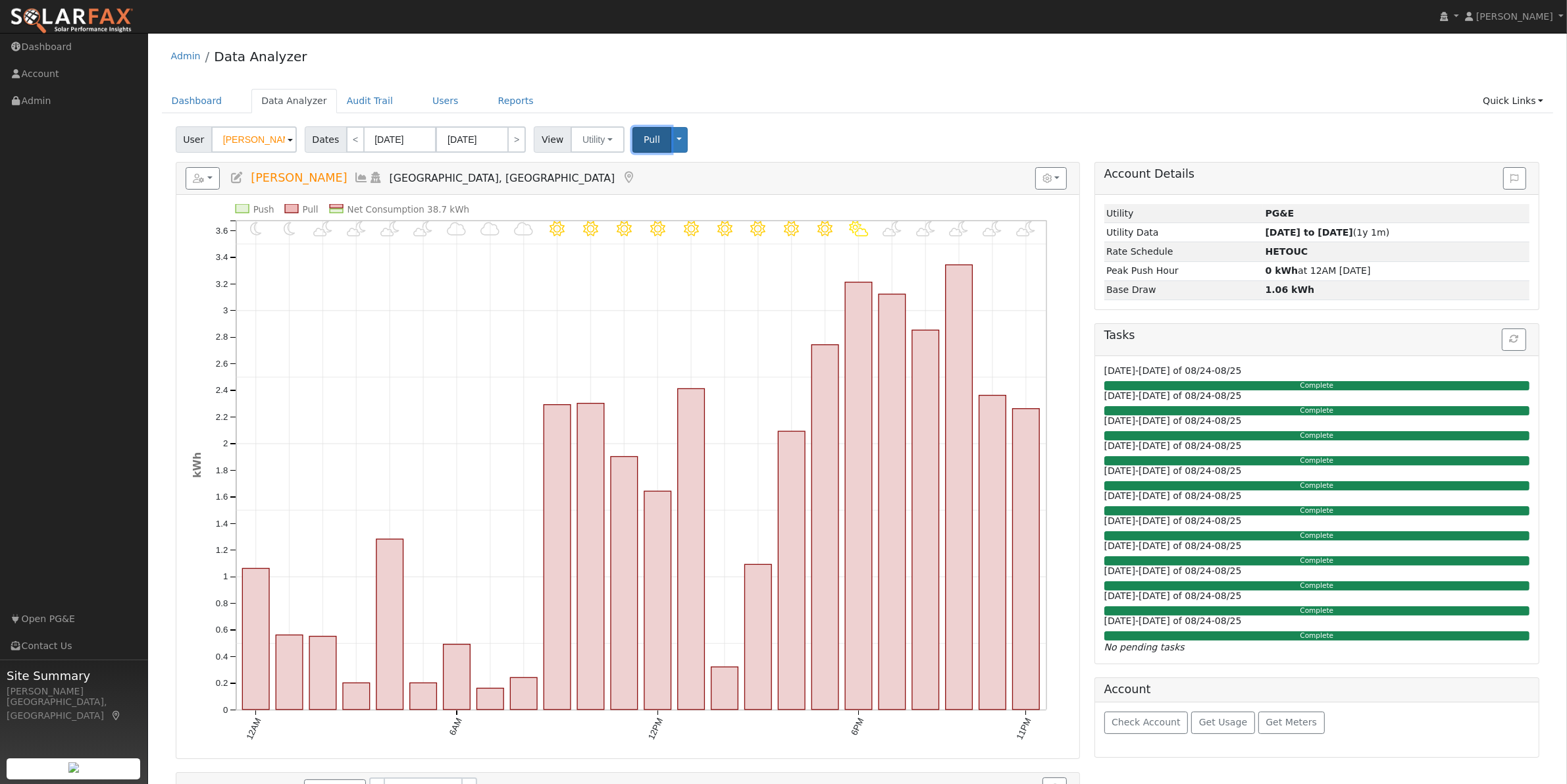
click at [645, 139] on span "Pull" at bounding box center [652, 140] width 17 height 11
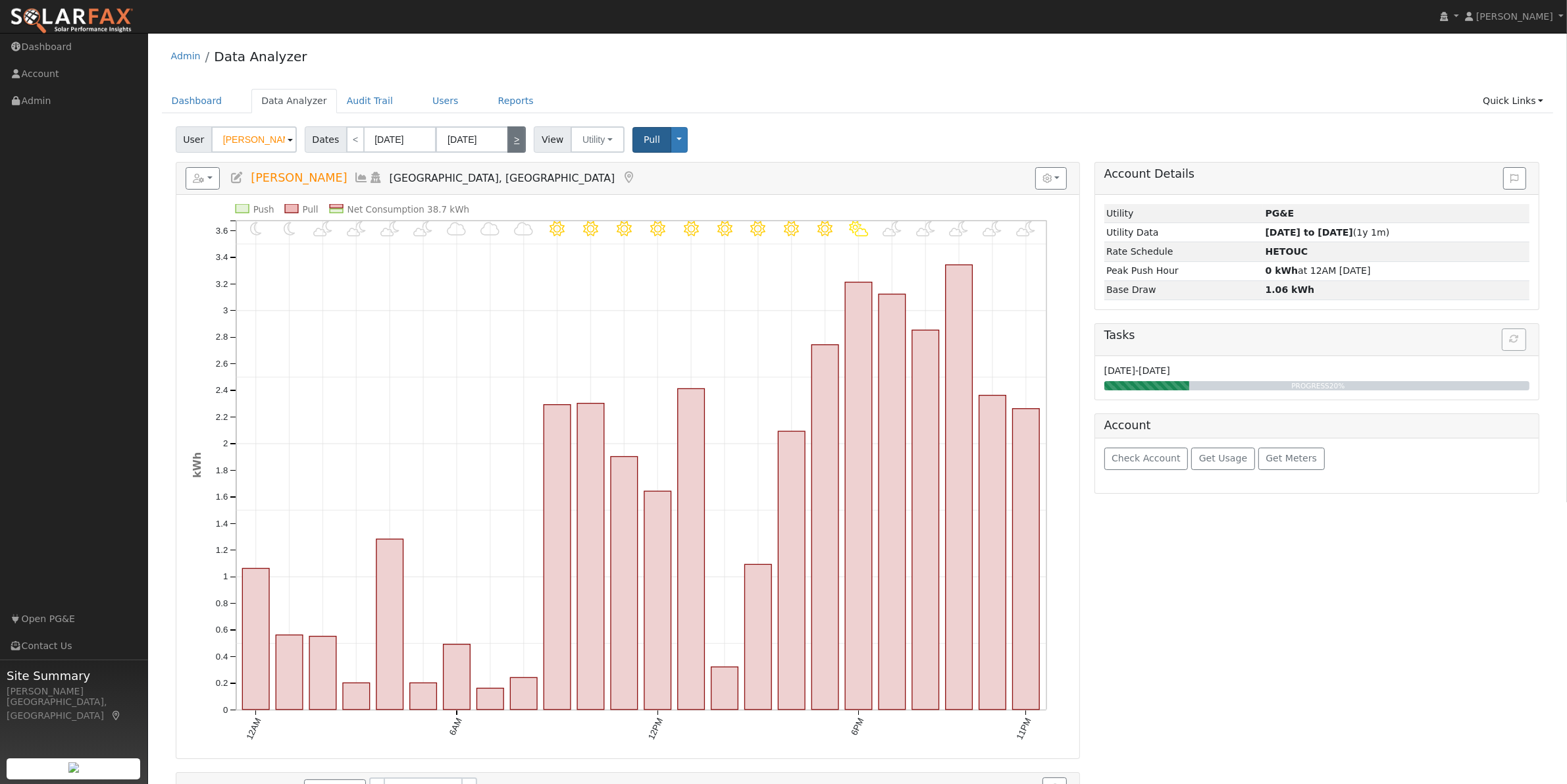
click at [509, 146] on link ">" at bounding box center [517, 139] width 19 height 26
type input "[DATE]"
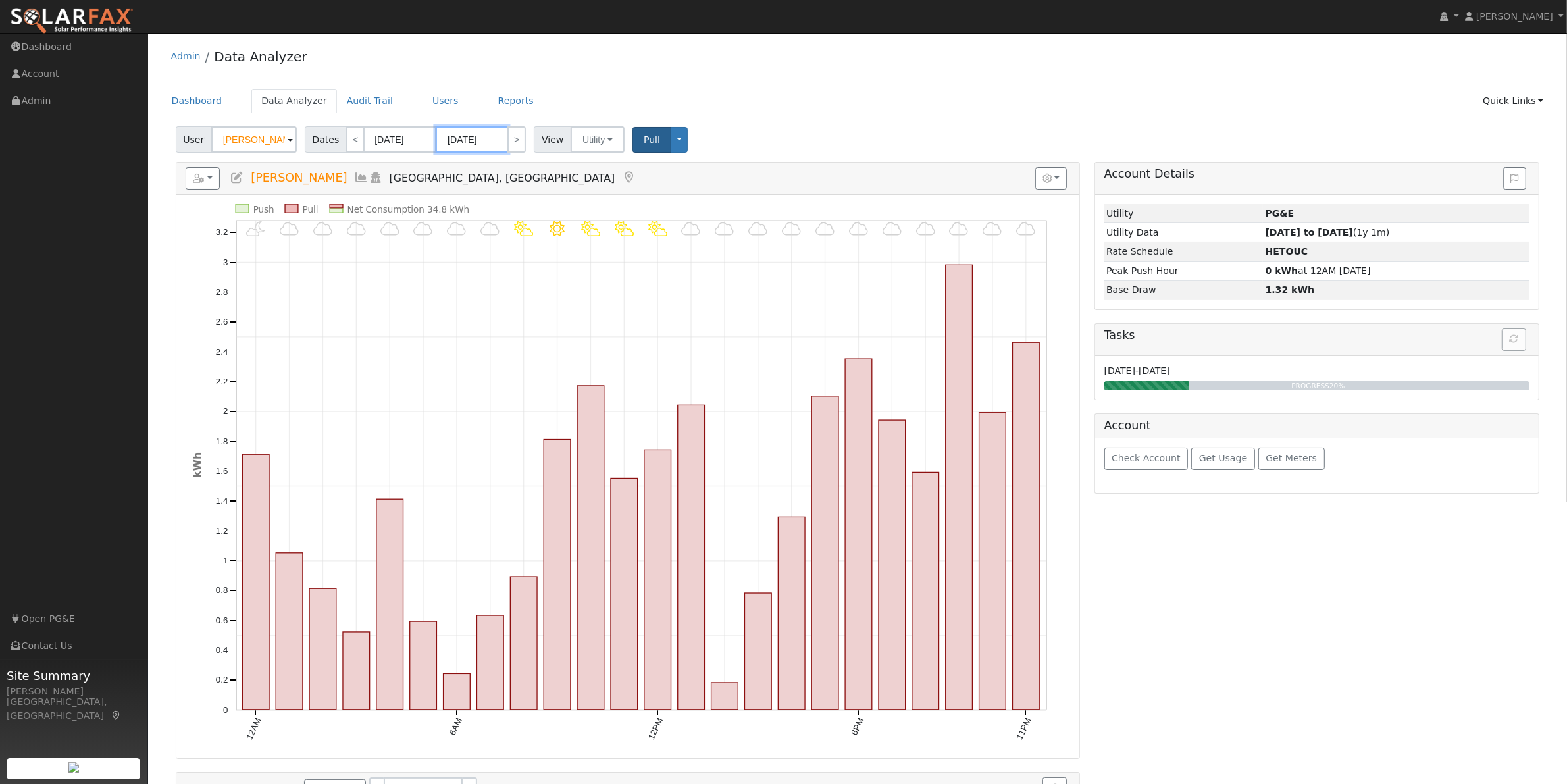
click at [484, 139] on input "[DATE]" at bounding box center [472, 139] width 72 height 26
click at [588, 166] on span at bounding box center [593, 163] width 9 height 7
type input "2025"
click at [585, 209] on span "1" at bounding box center [588, 208] width 25 height 25
type input "[DATE]"
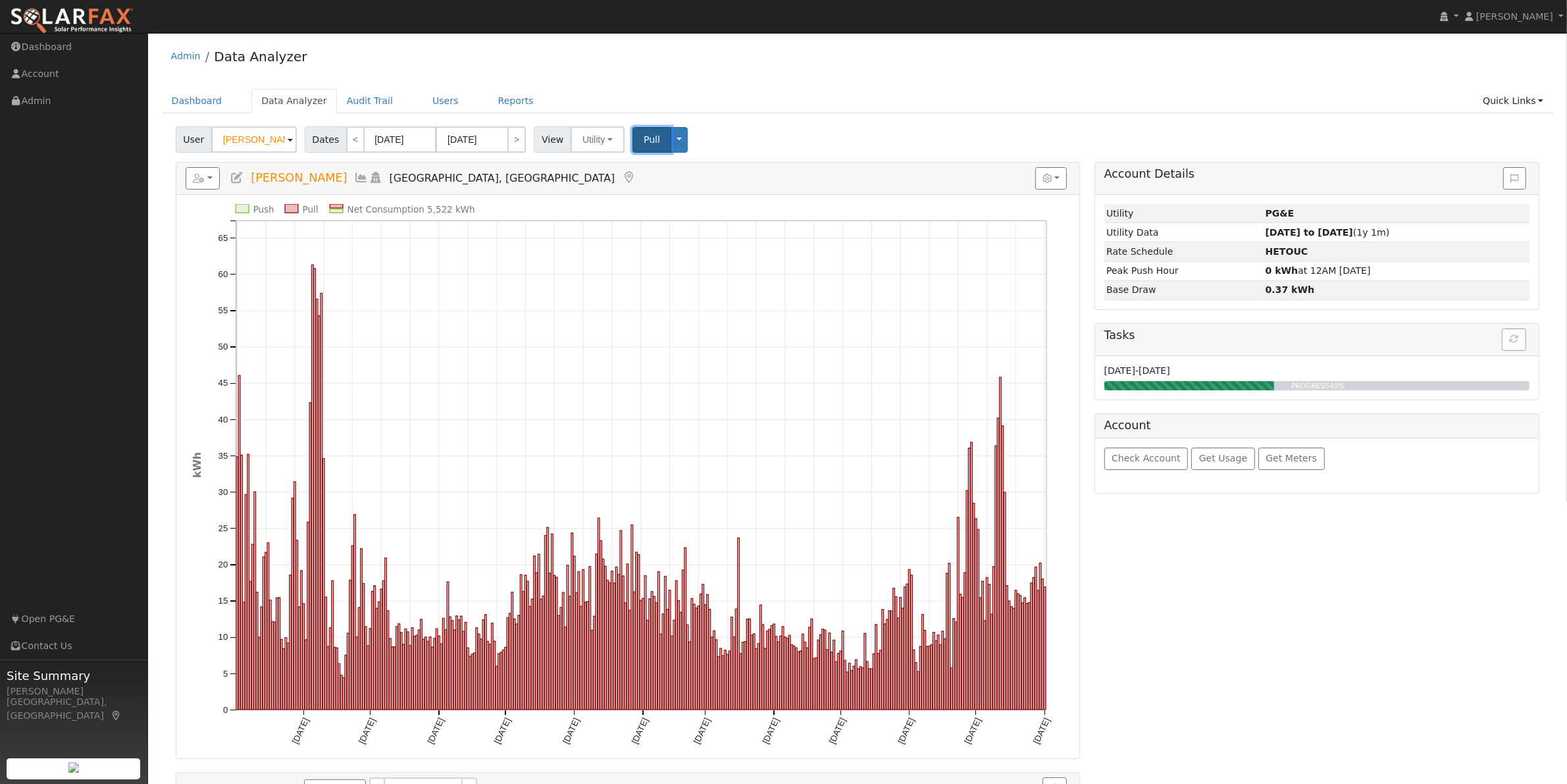
click at [644, 139] on span "Pull" at bounding box center [652, 140] width 17 height 11
click at [644, 144] on span "Pull" at bounding box center [652, 140] width 17 height 11
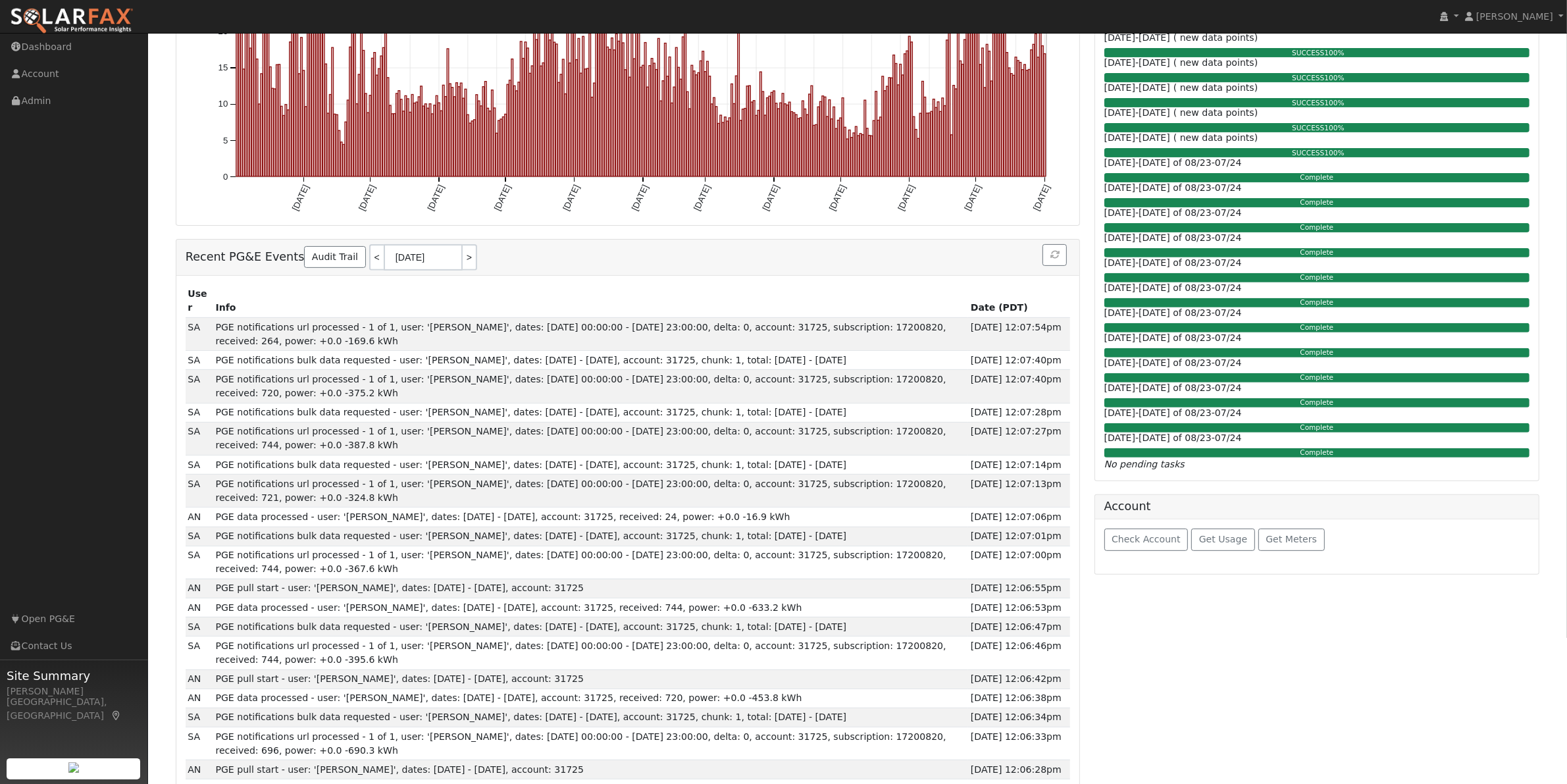
scroll to position [548, 0]
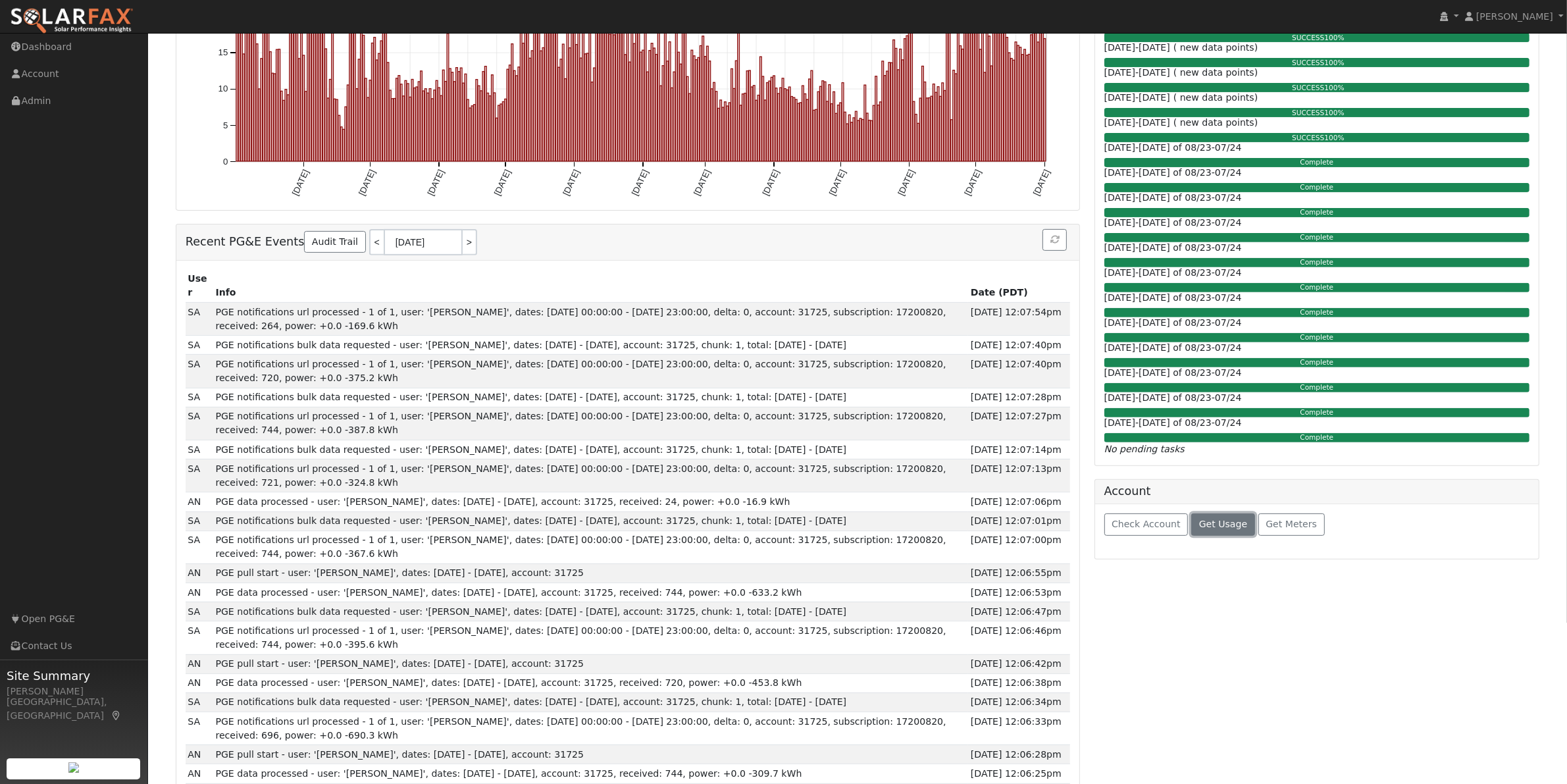
click at [1205, 529] on span "Get Usage" at bounding box center [1223, 524] width 48 height 11
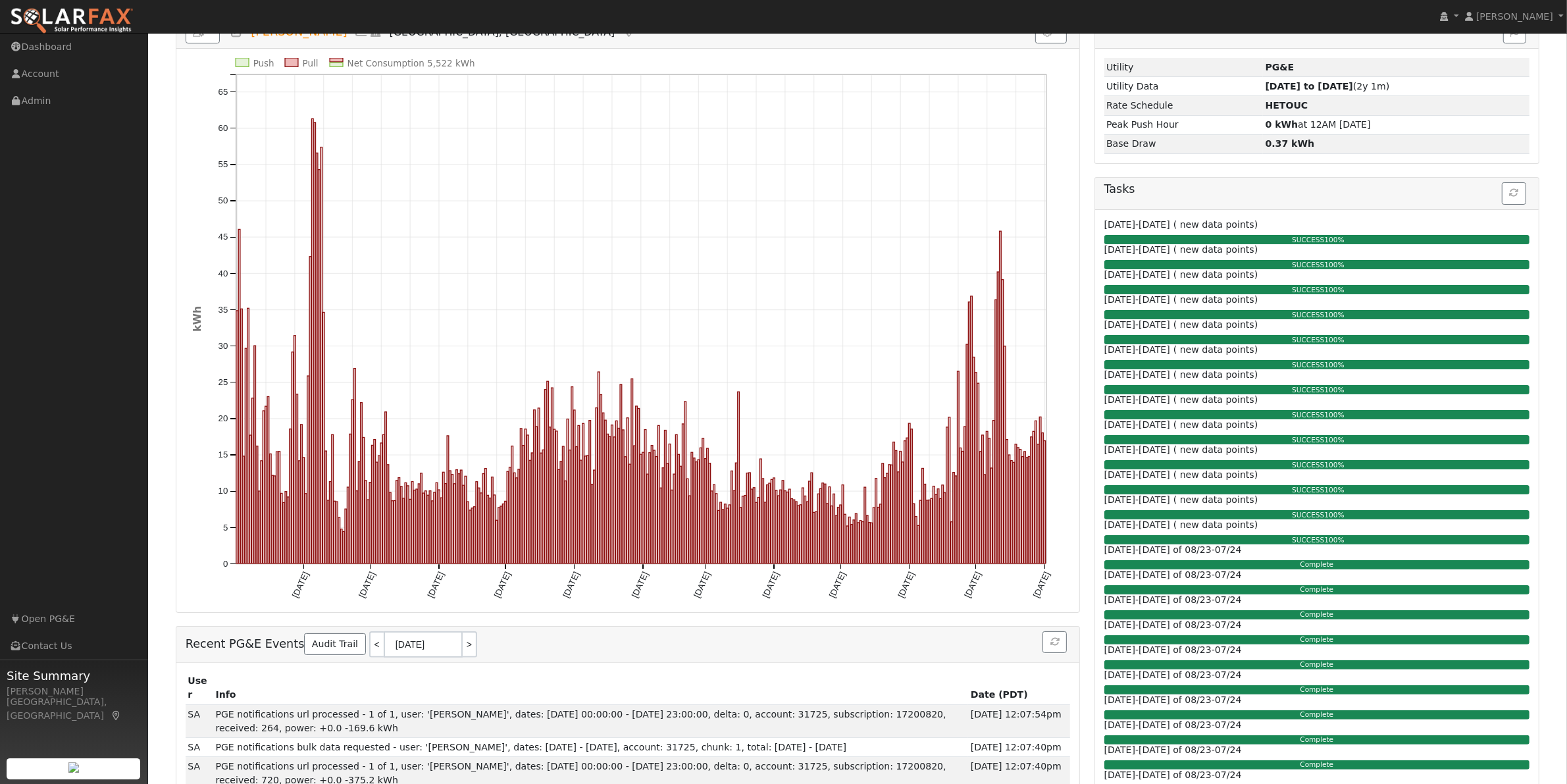
scroll to position [0, 0]
